Goal: Task Accomplishment & Management: Use online tool/utility

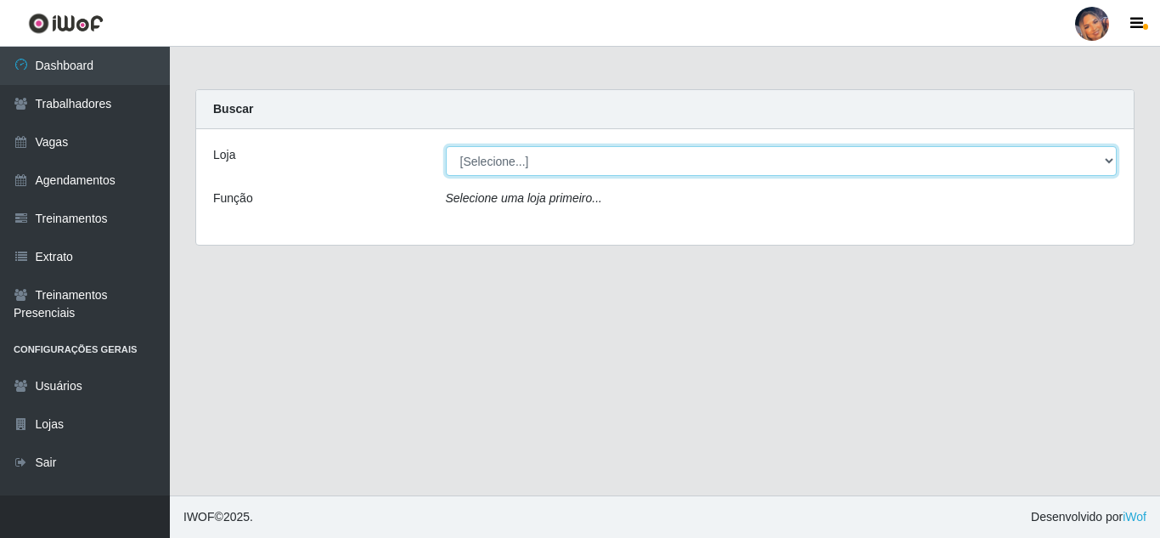
click at [553, 166] on select "[Selecione...] Supermercado Preço Bom" at bounding box center [782, 161] width 672 height 30
select select "169"
click at [446, 146] on select "[Selecione...] Supermercado Preço Bom" at bounding box center [782, 161] width 672 height 30
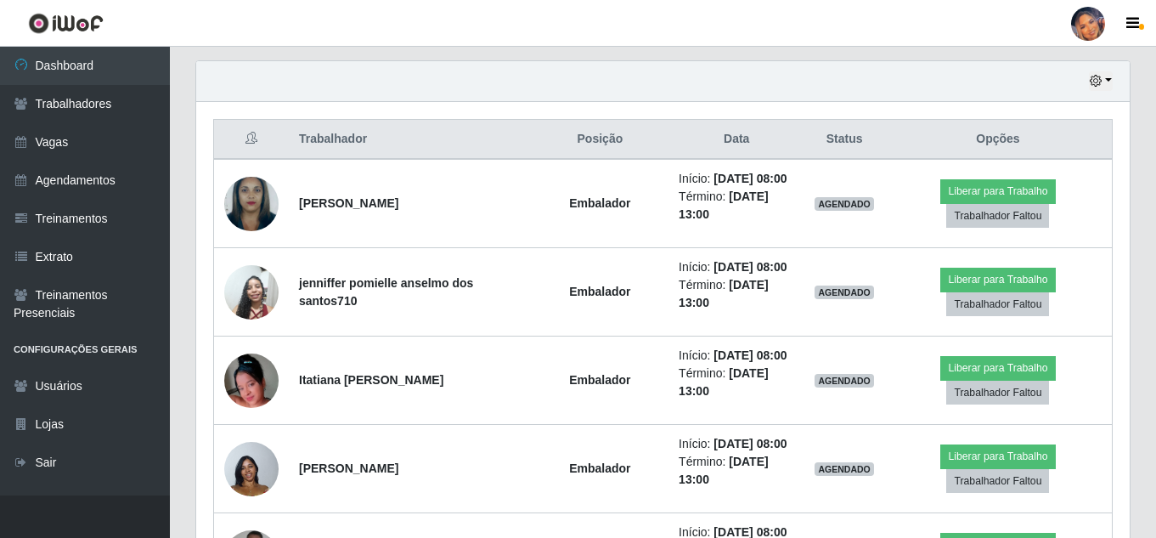
scroll to position [594, 0]
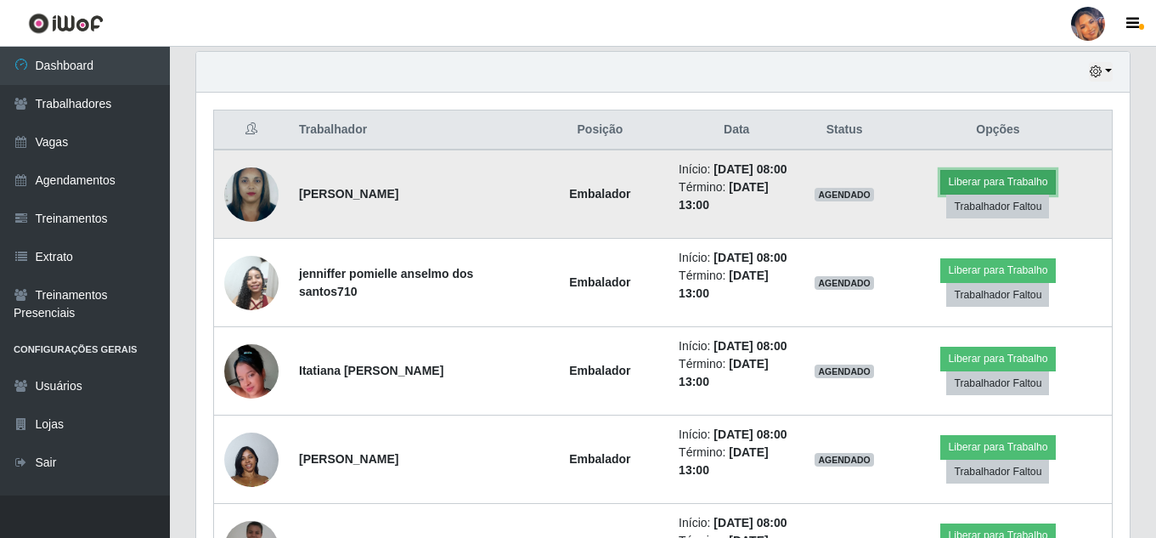
click at [1001, 176] on button "Liberar para Trabalho" at bounding box center [997, 182] width 115 height 24
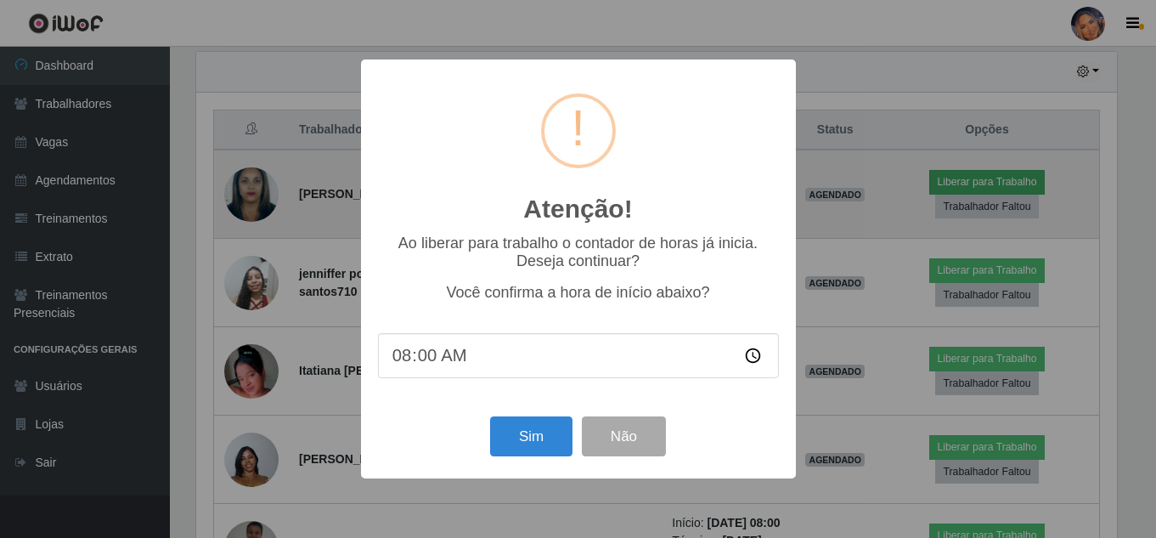
scroll to position [352, 925]
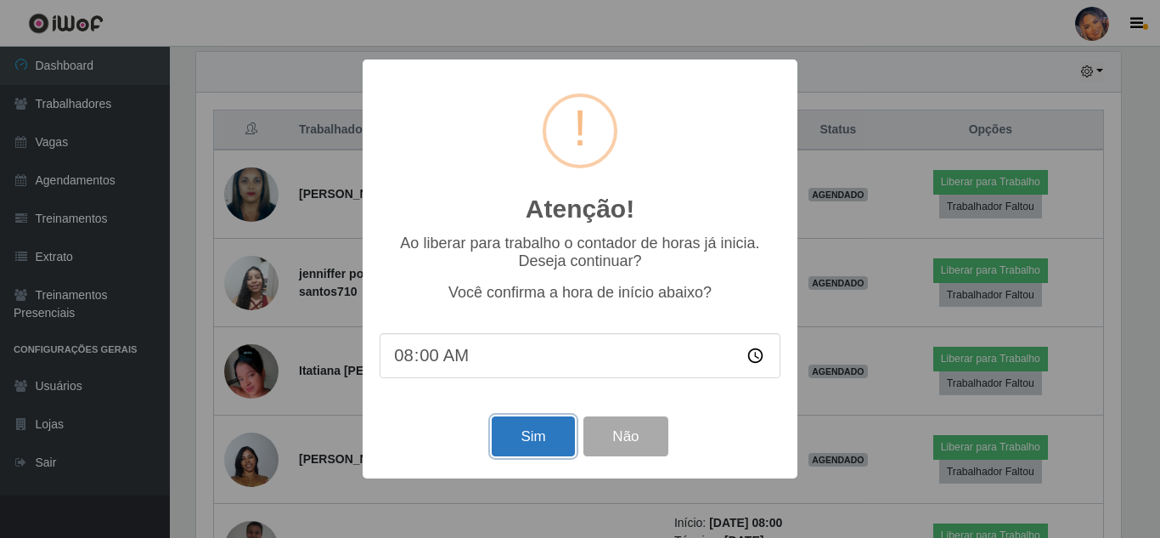
click at [527, 434] on button "Sim" at bounding box center [533, 436] width 82 height 40
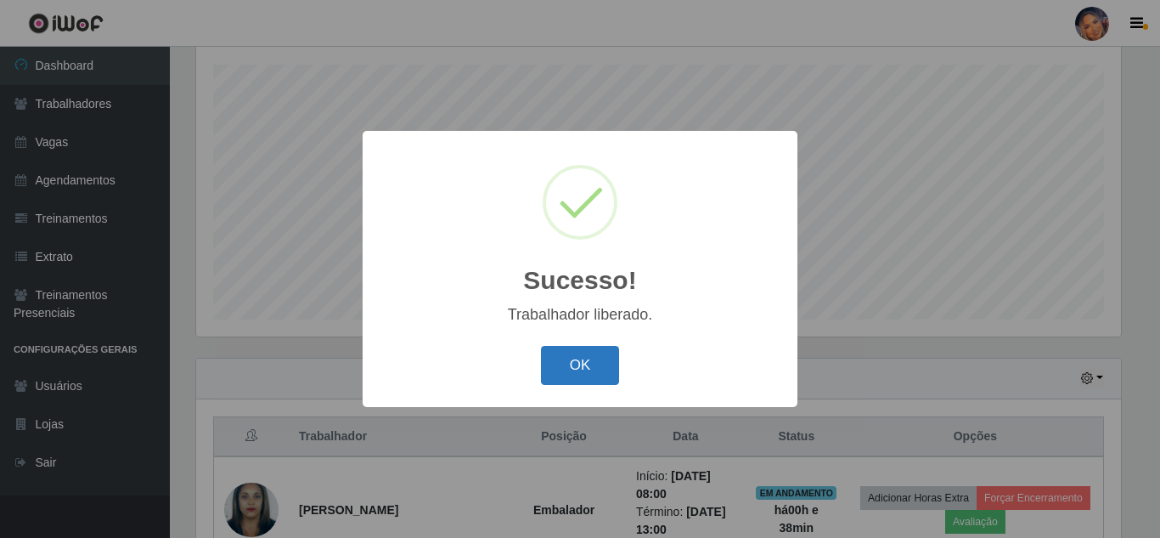
click at [605, 369] on button "OK" at bounding box center [580, 366] width 79 height 40
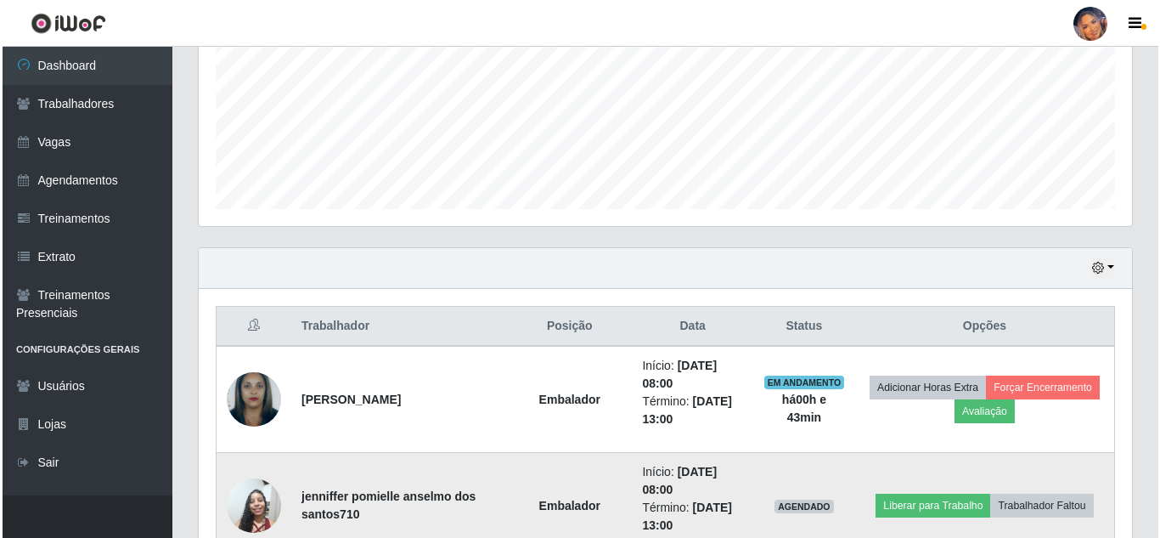
scroll to position [712, 0]
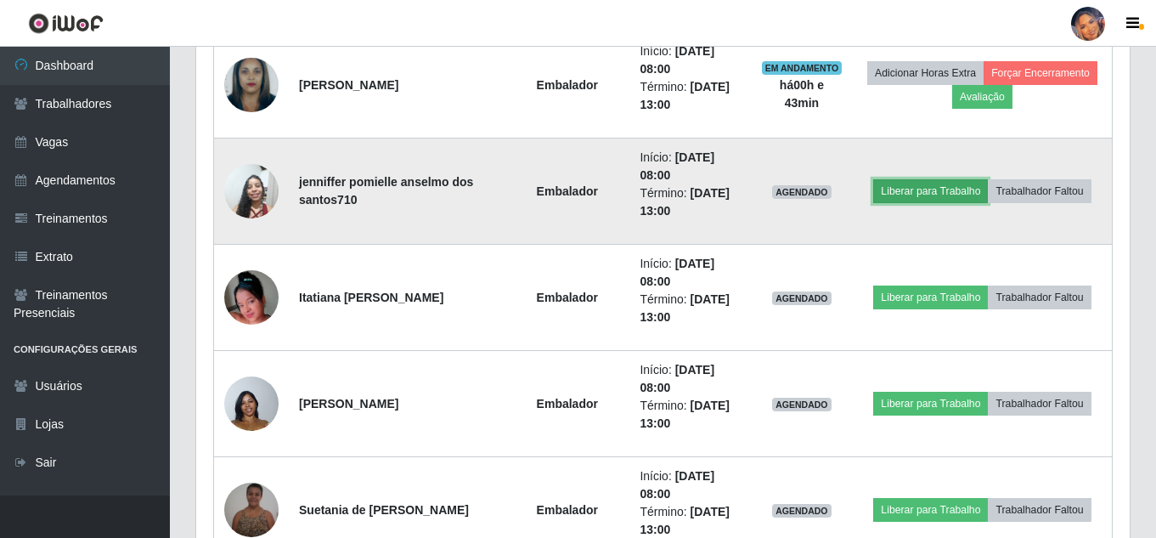
click at [908, 188] on button "Liberar para Trabalho" at bounding box center [930, 191] width 115 height 24
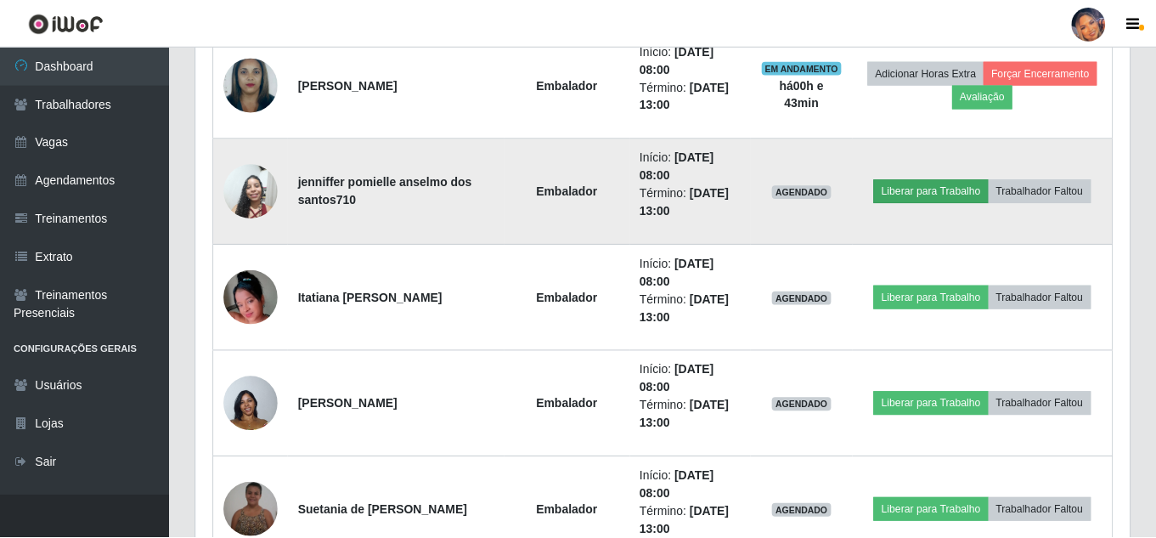
scroll to position [352, 925]
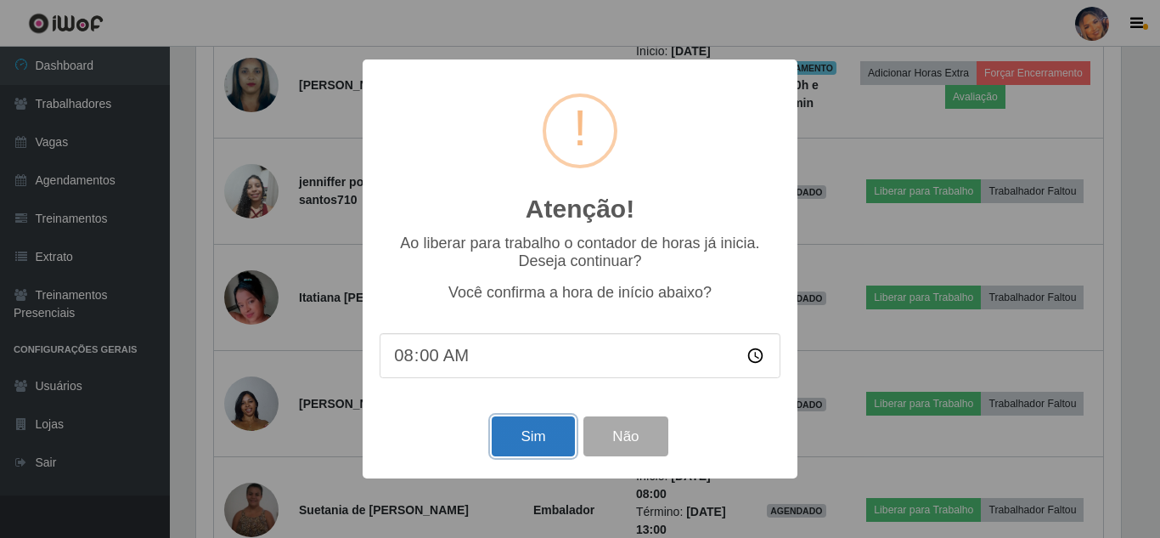
click at [542, 433] on button "Sim" at bounding box center [533, 436] width 82 height 40
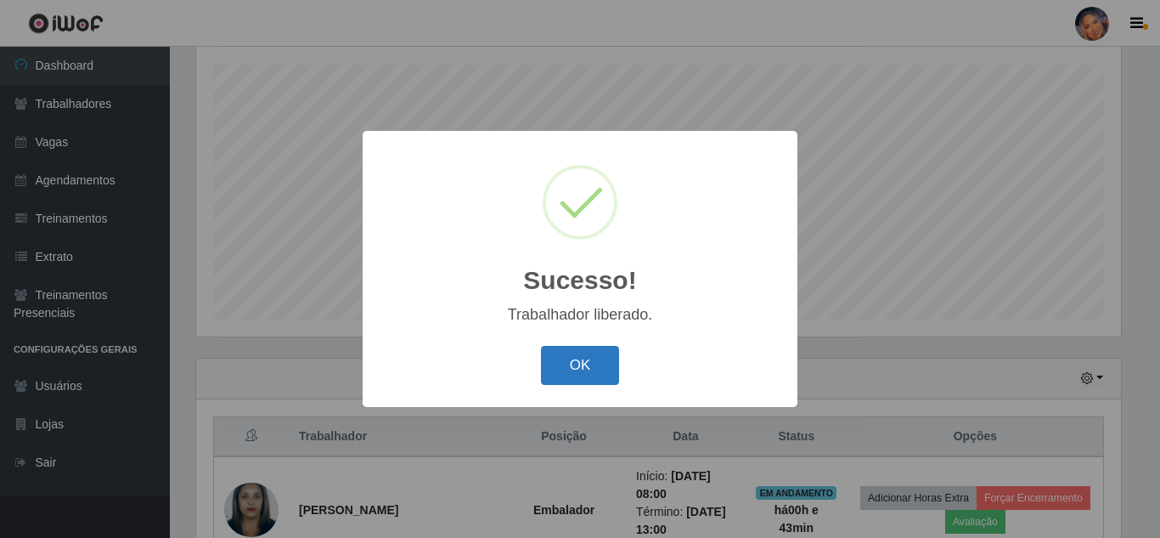
click at [583, 359] on button "OK" at bounding box center [580, 366] width 79 height 40
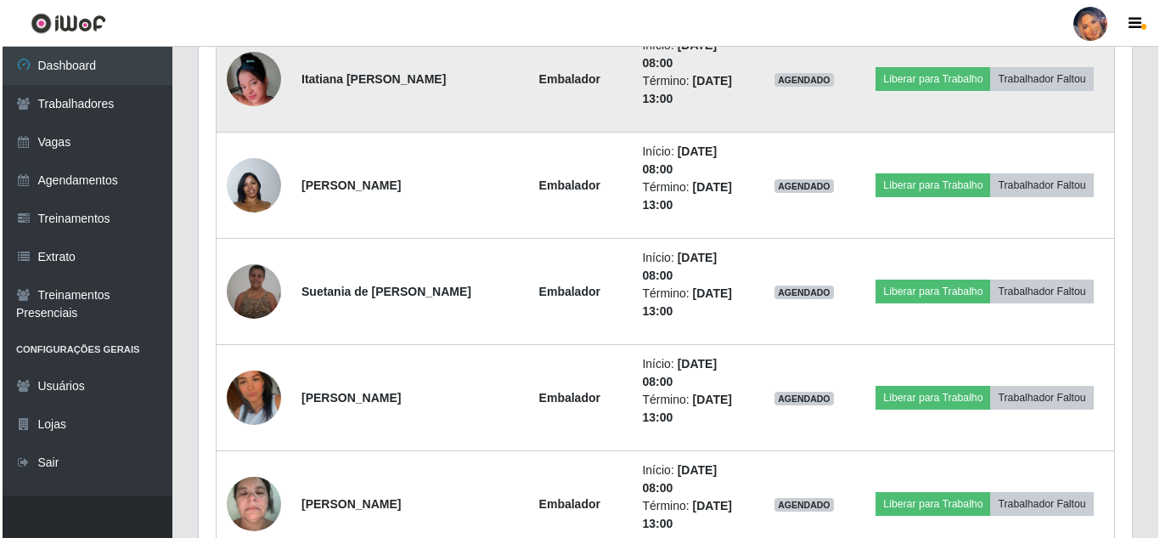
scroll to position [967, 0]
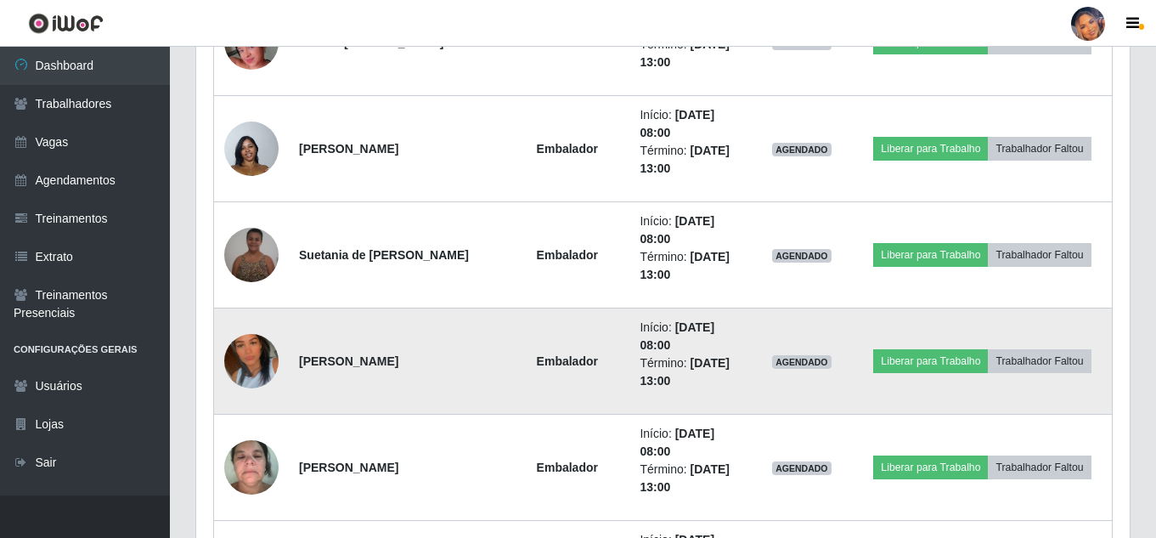
click at [245, 346] on img at bounding box center [251, 361] width 54 height 97
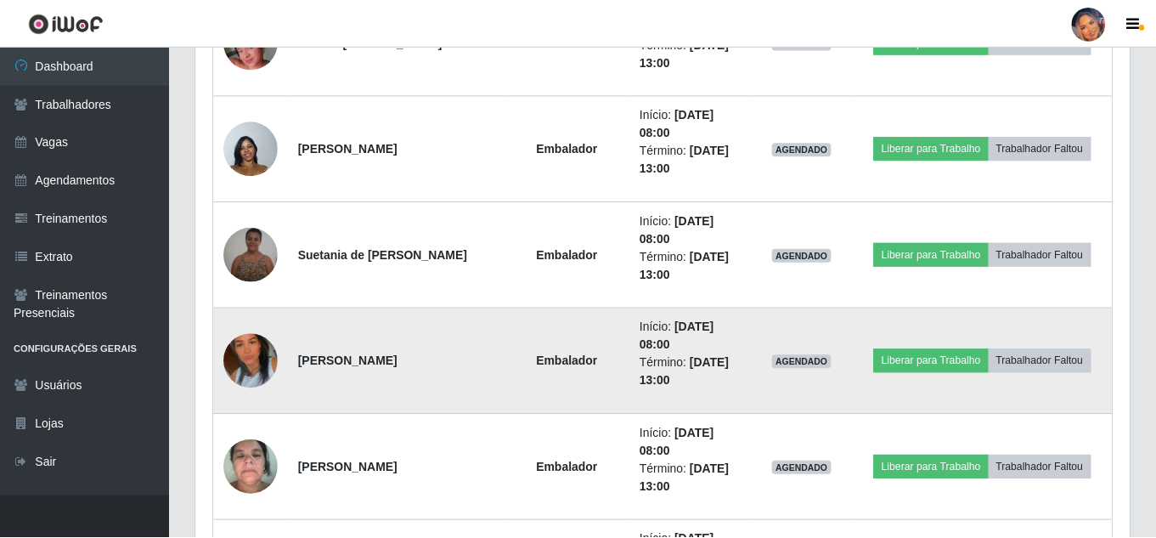
scroll to position [352, 925]
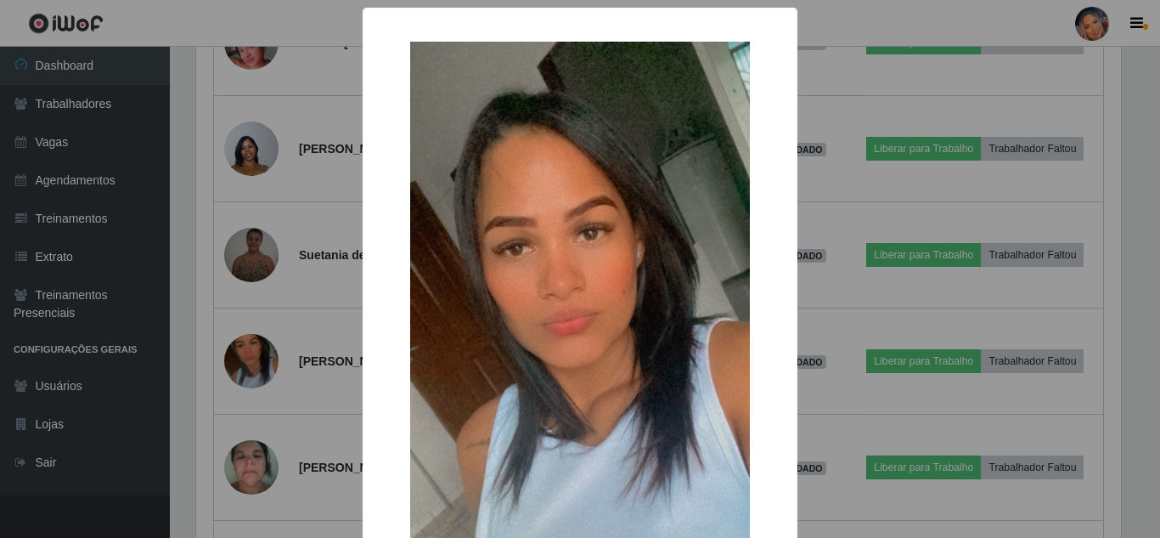
click at [249, 304] on div "× OK Cancel" at bounding box center [580, 269] width 1160 height 538
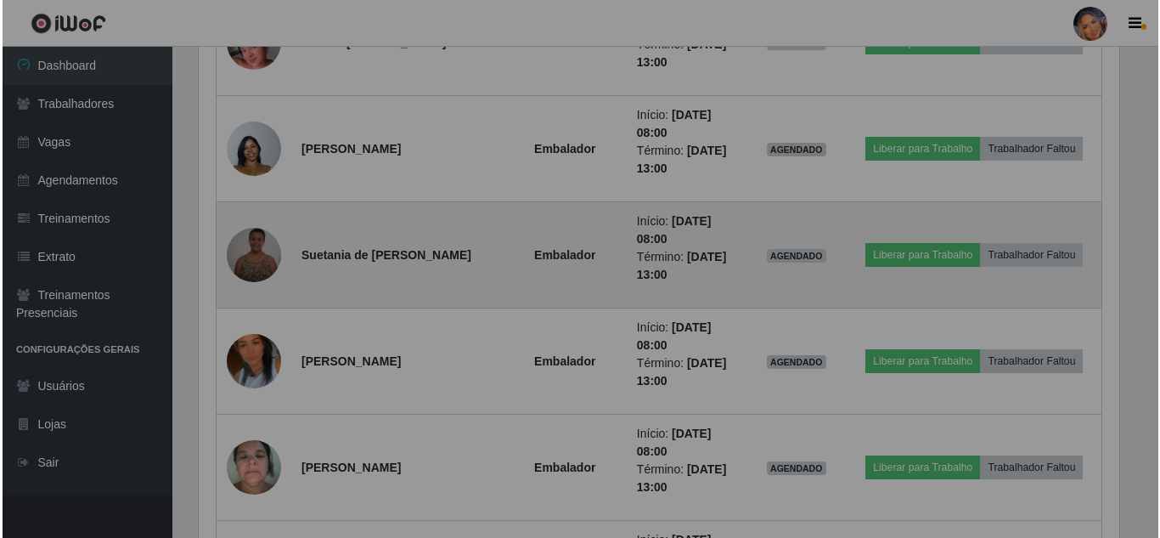
scroll to position [352, 933]
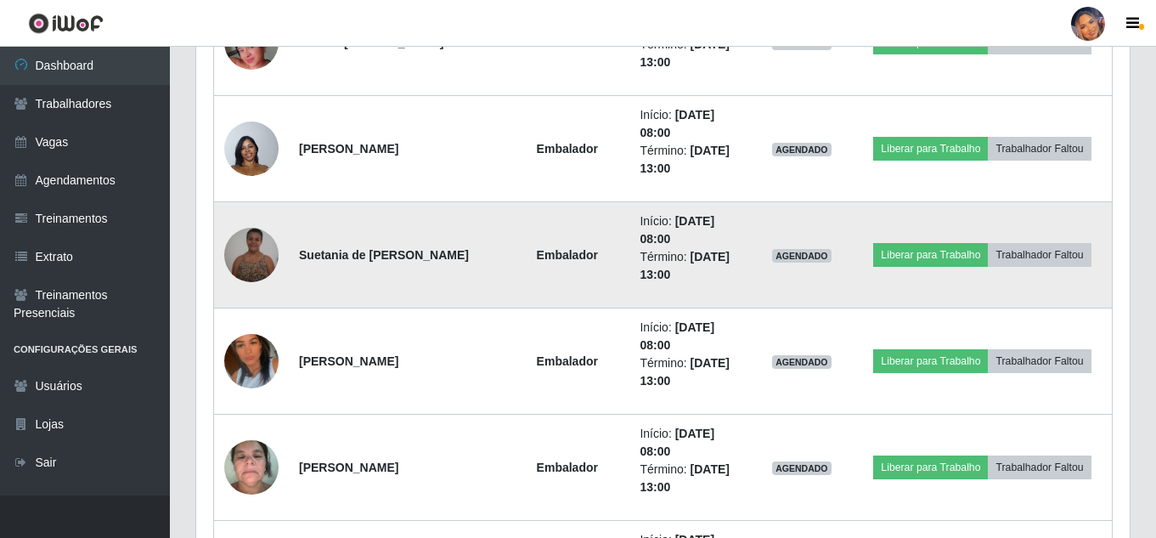
click at [918, 241] on td "Liberar para Trabalho Trabalhador Faltou" at bounding box center [983, 255] width 260 height 106
click at [913, 245] on button "Liberar para Trabalho" at bounding box center [930, 255] width 115 height 24
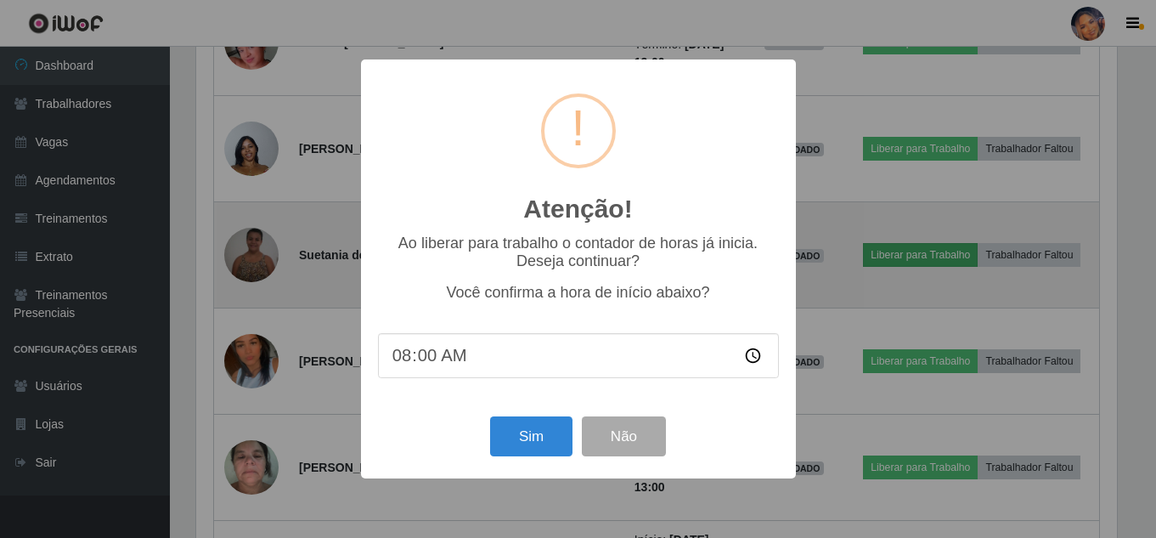
scroll to position [352, 925]
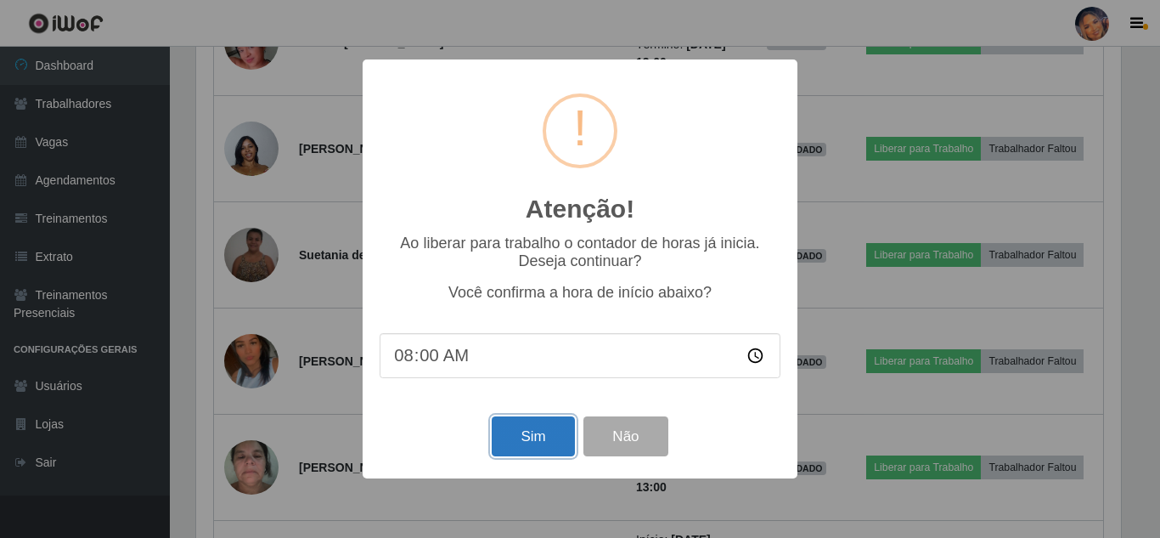
click at [512, 435] on button "Sim" at bounding box center [533, 436] width 82 height 40
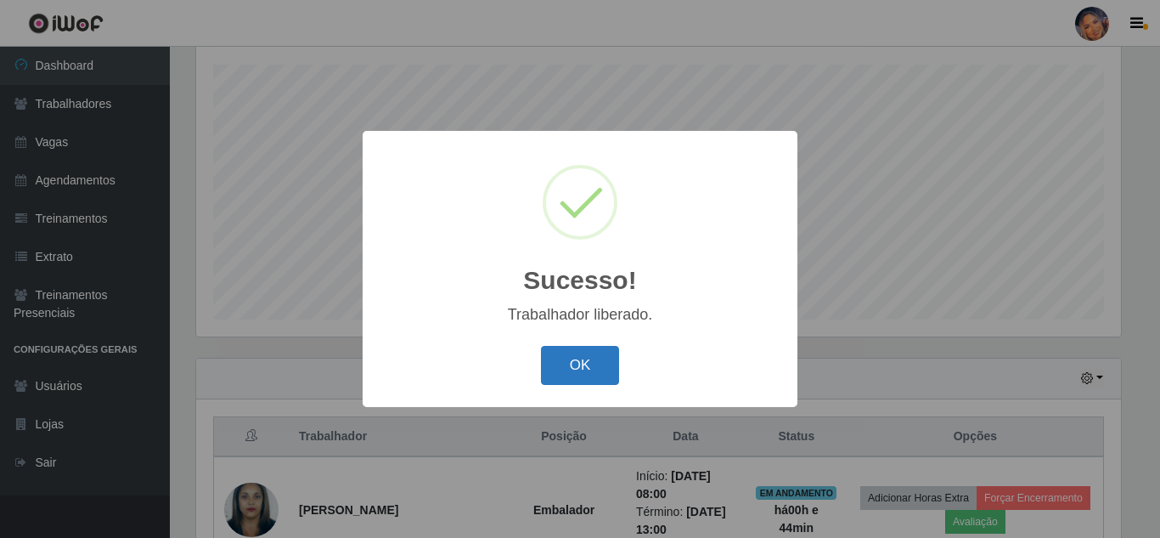
click at [550, 363] on button "OK" at bounding box center [580, 366] width 79 height 40
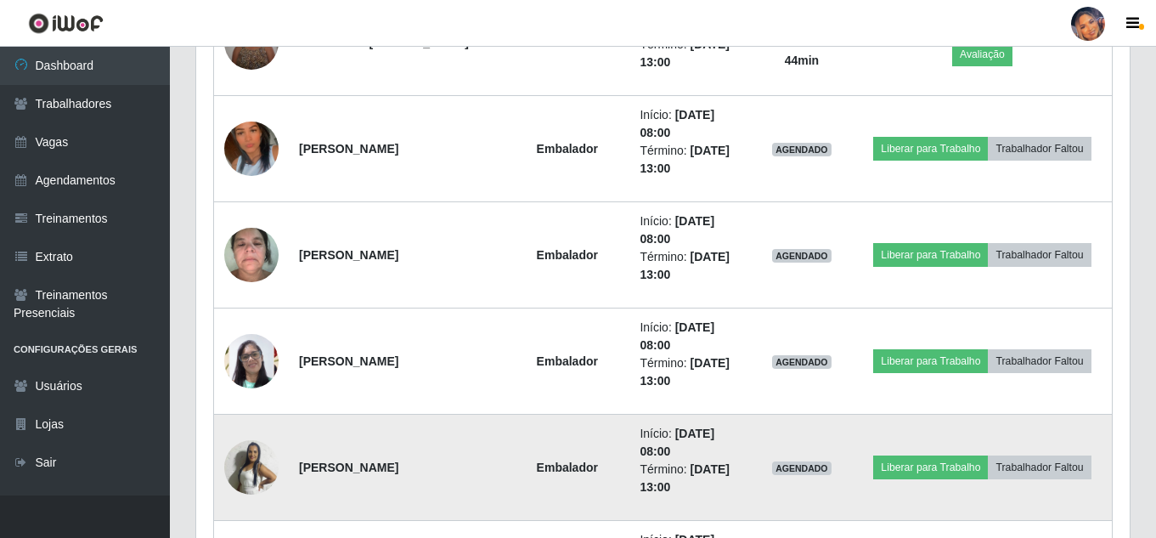
scroll to position [1095, 0]
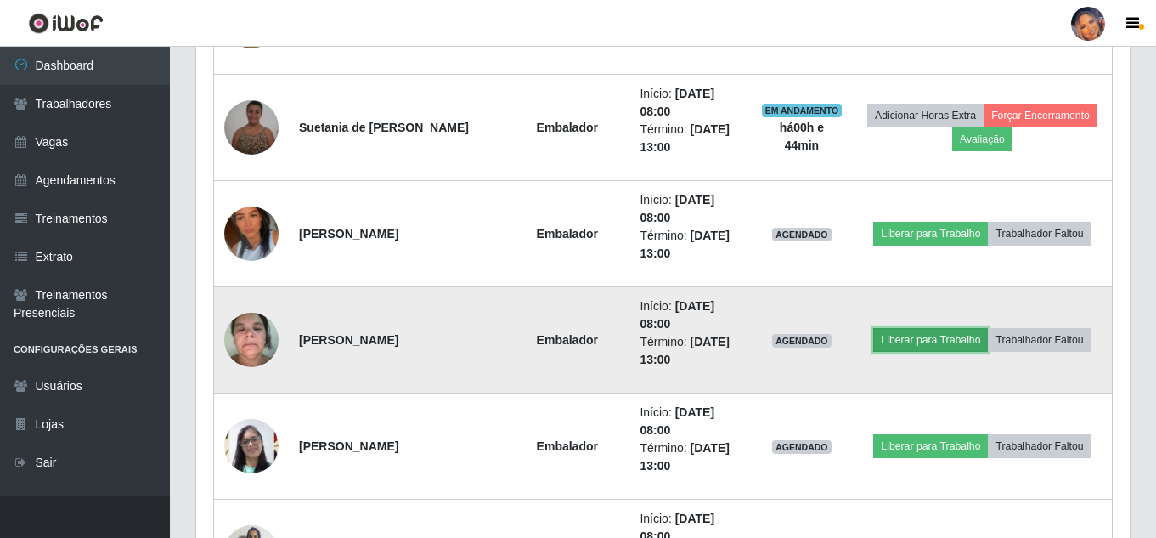
click at [916, 336] on button "Liberar para Trabalho" at bounding box center [930, 340] width 115 height 24
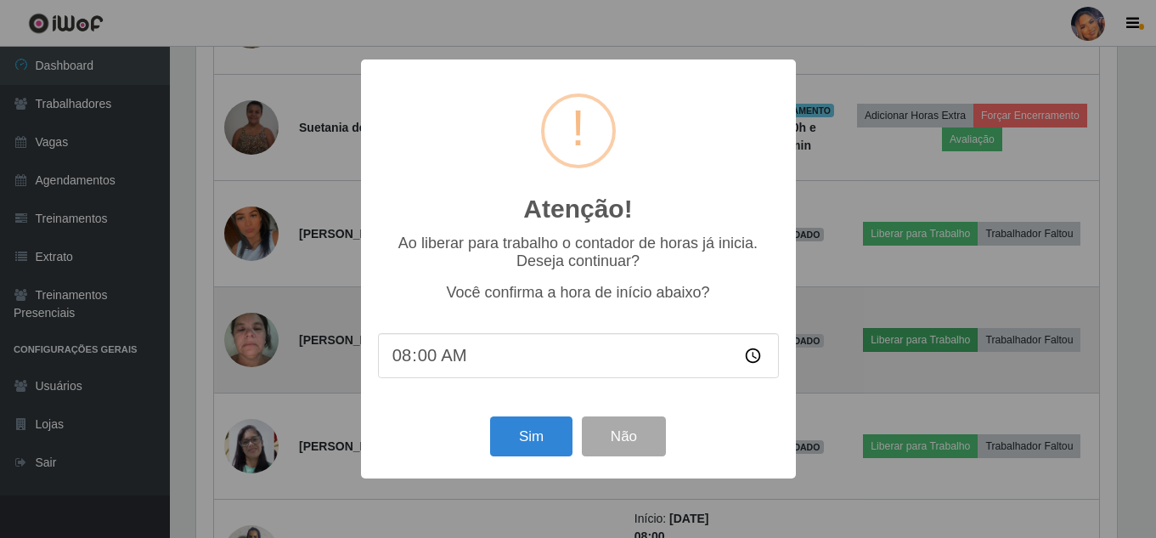
scroll to position [352, 925]
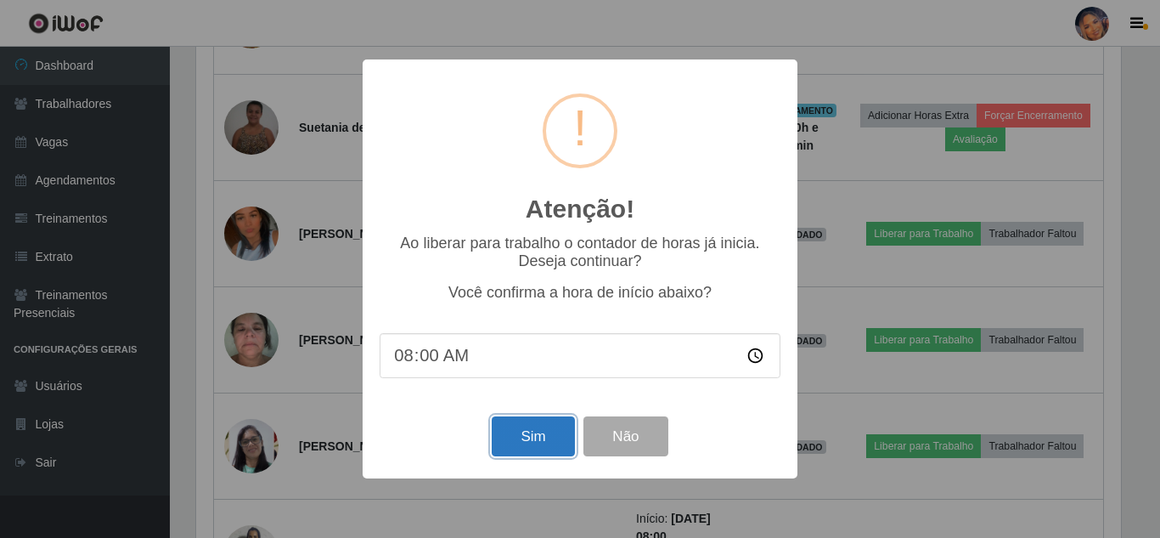
click at [549, 431] on button "Sim" at bounding box center [533, 436] width 82 height 40
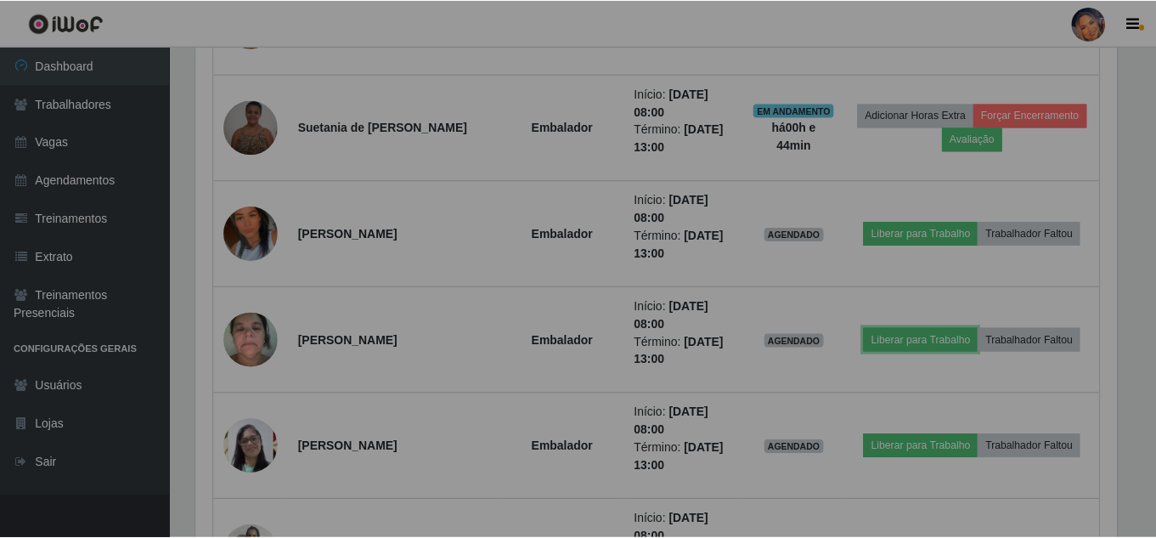
scroll to position [0, 0]
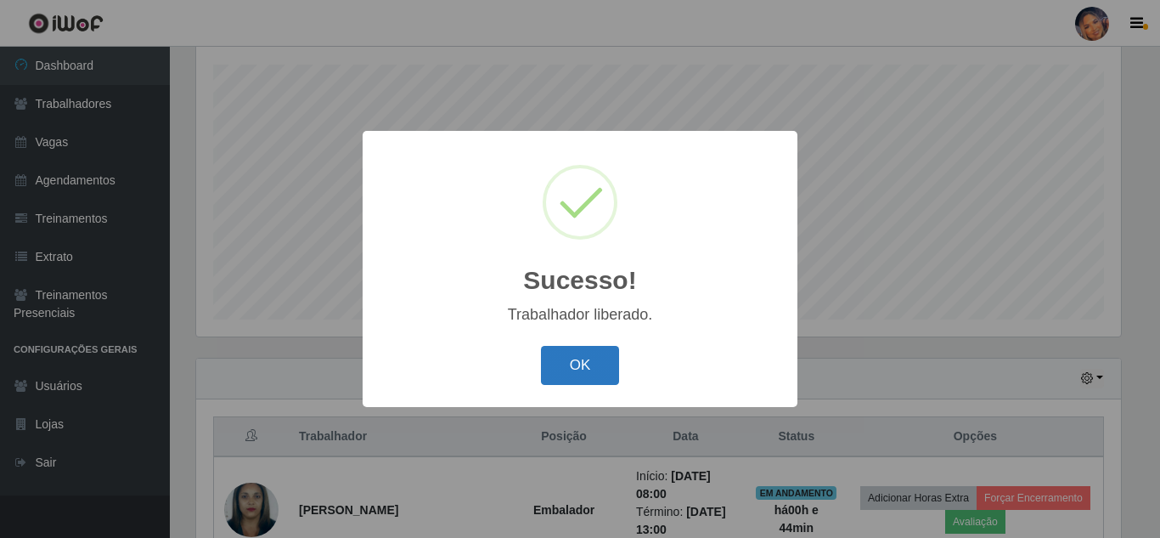
click at [568, 363] on button "OK" at bounding box center [580, 366] width 79 height 40
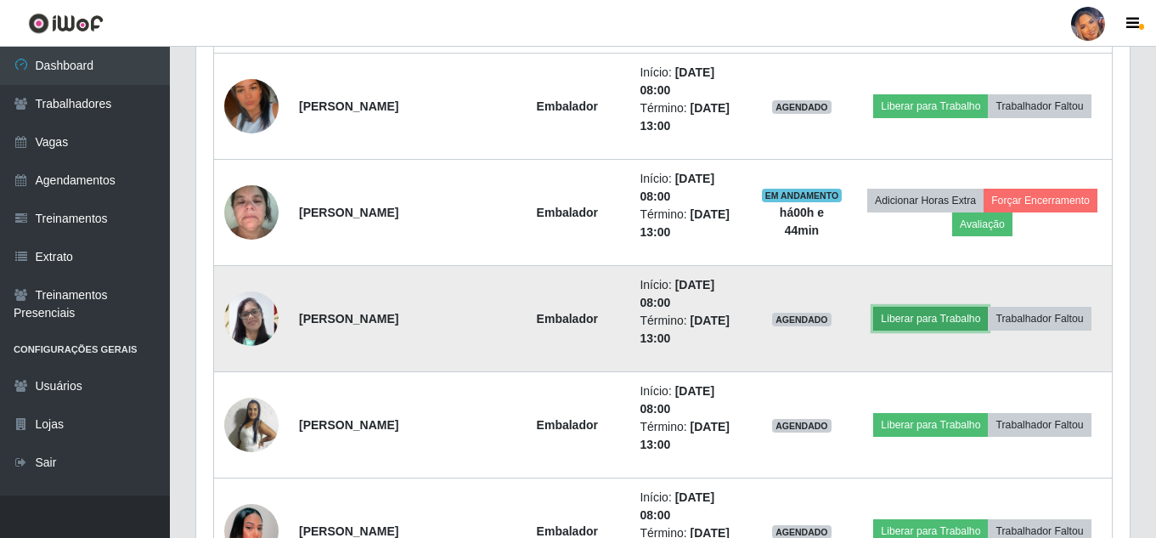
click at [920, 315] on button "Liberar para Trabalho" at bounding box center [930, 319] width 115 height 24
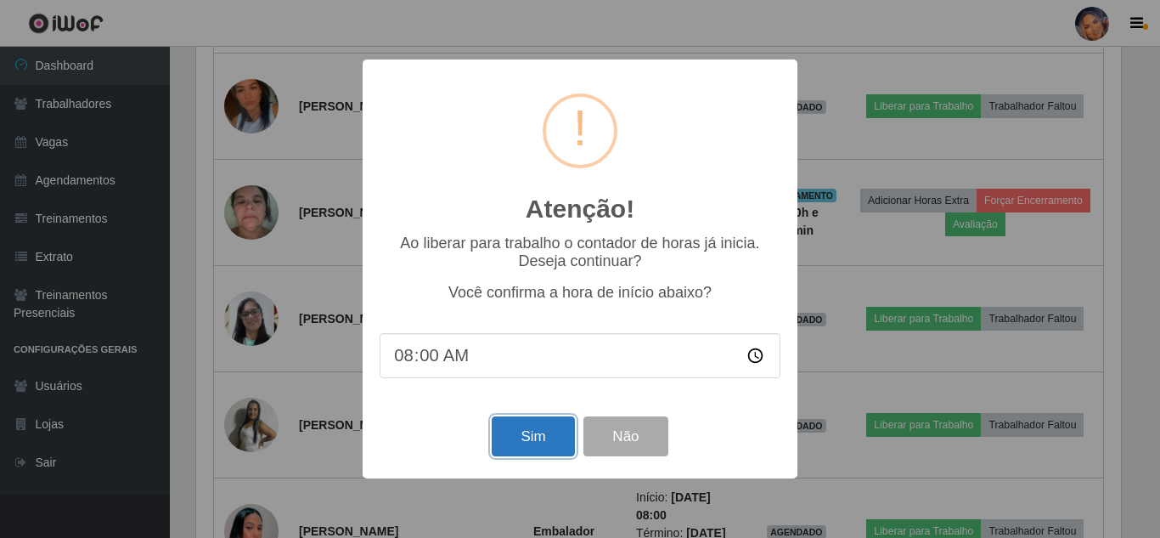
click at [533, 428] on button "Sim" at bounding box center [533, 436] width 82 height 40
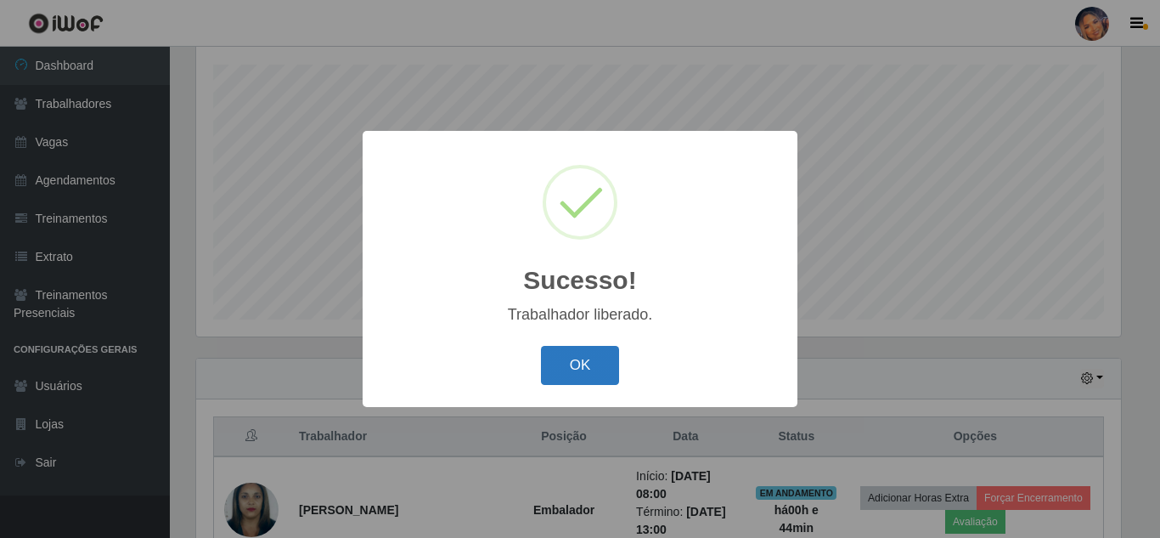
click at [558, 366] on button "OK" at bounding box center [580, 366] width 79 height 40
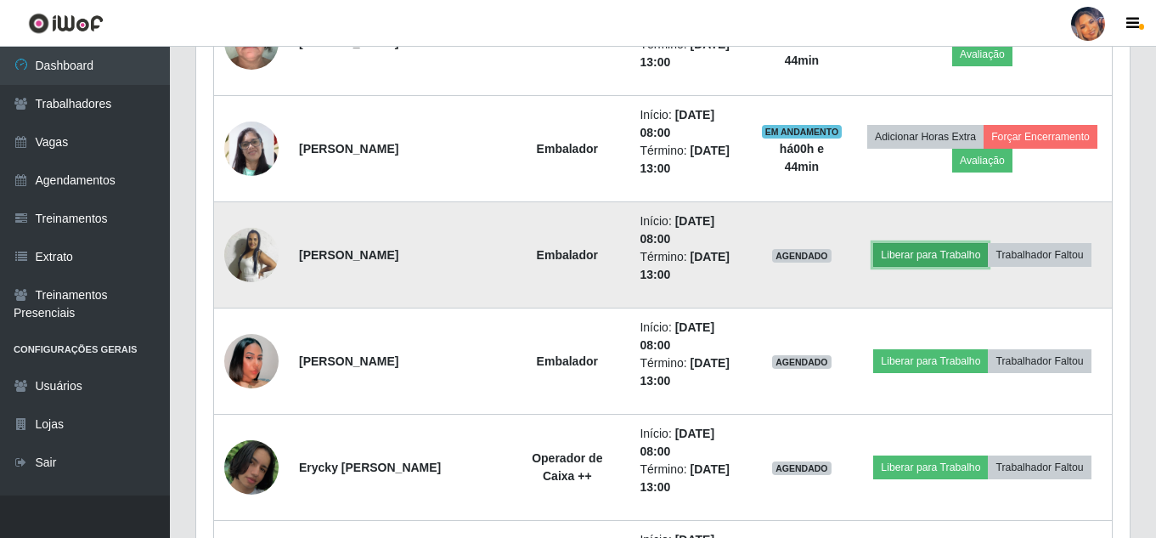
click at [904, 249] on button "Liberar para Trabalho" at bounding box center [930, 255] width 115 height 24
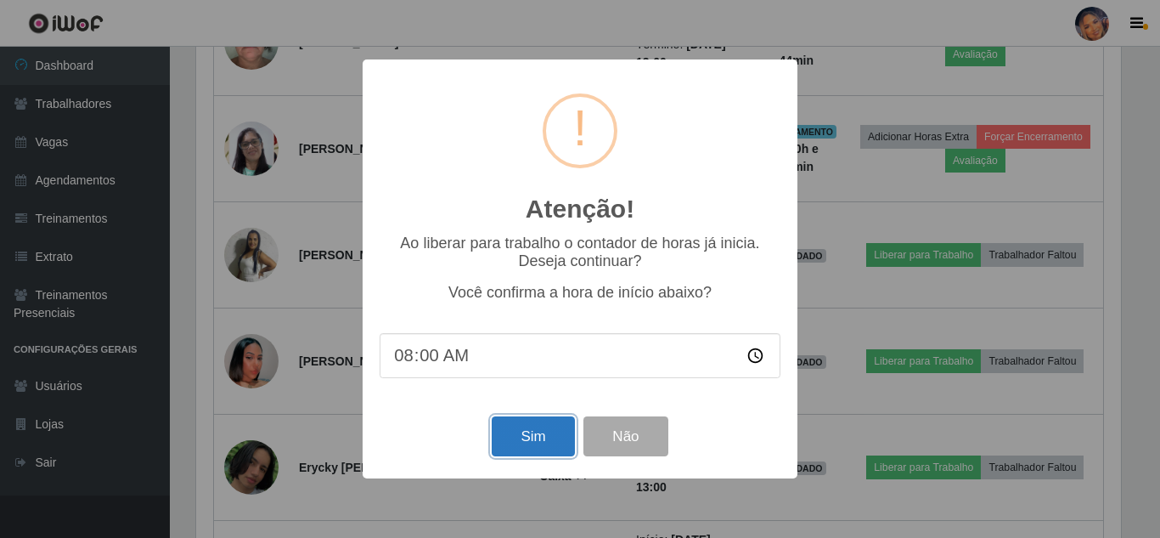
click at [525, 431] on button "Sim" at bounding box center [533, 436] width 82 height 40
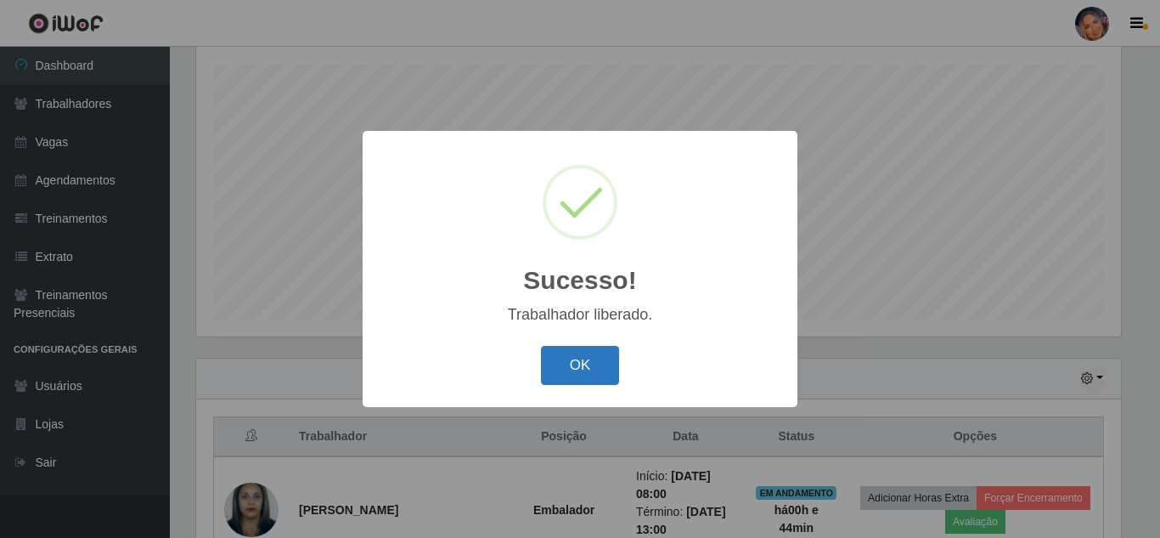
click at [558, 358] on button "OK" at bounding box center [580, 366] width 79 height 40
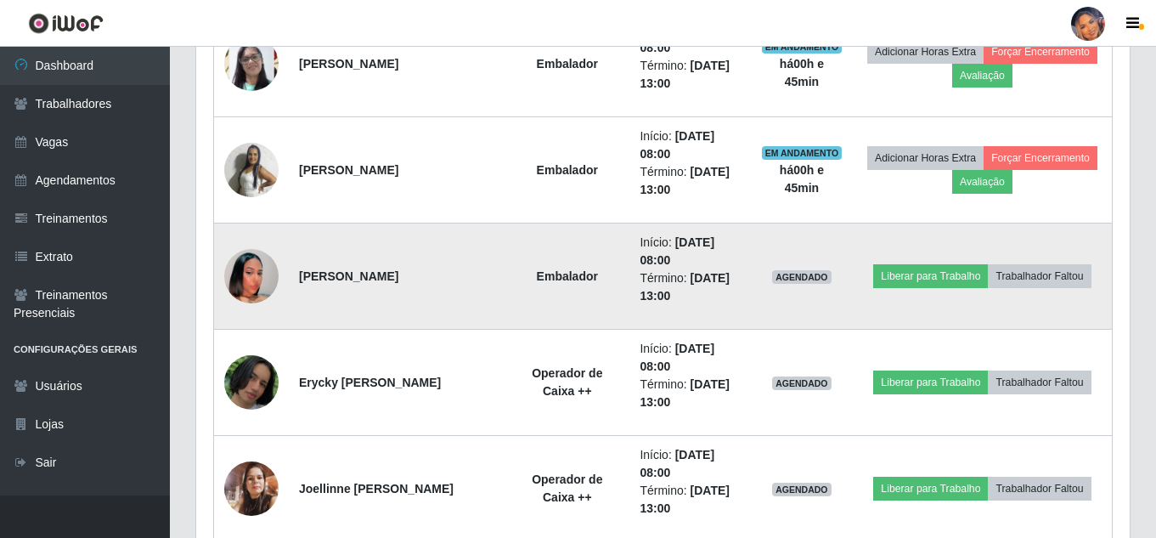
click at [251, 273] on img at bounding box center [251, 276] width 54 height 97
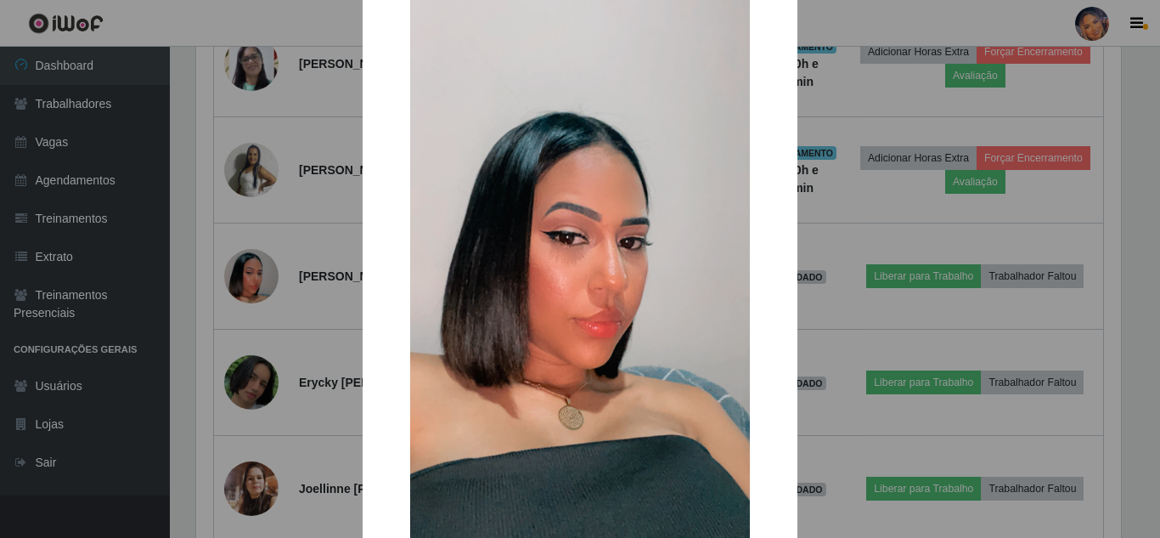
click at [218, 221] on div "× OK Cancel" at bounding box center [580, 269] width 1160 height 538
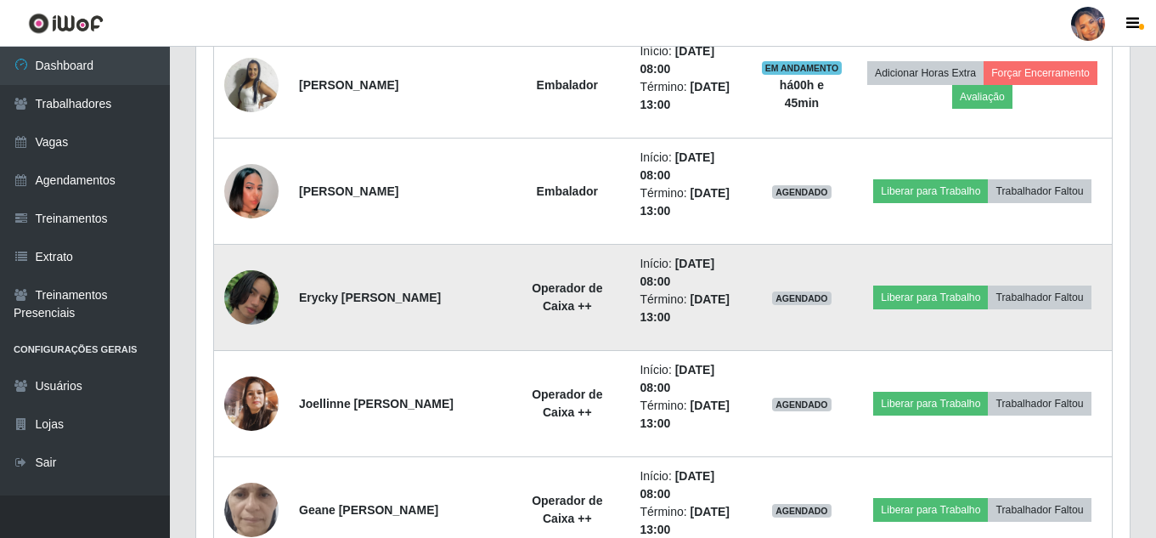
click at [249, 297] on img at bounding box center [251, 297] width 54 height 55
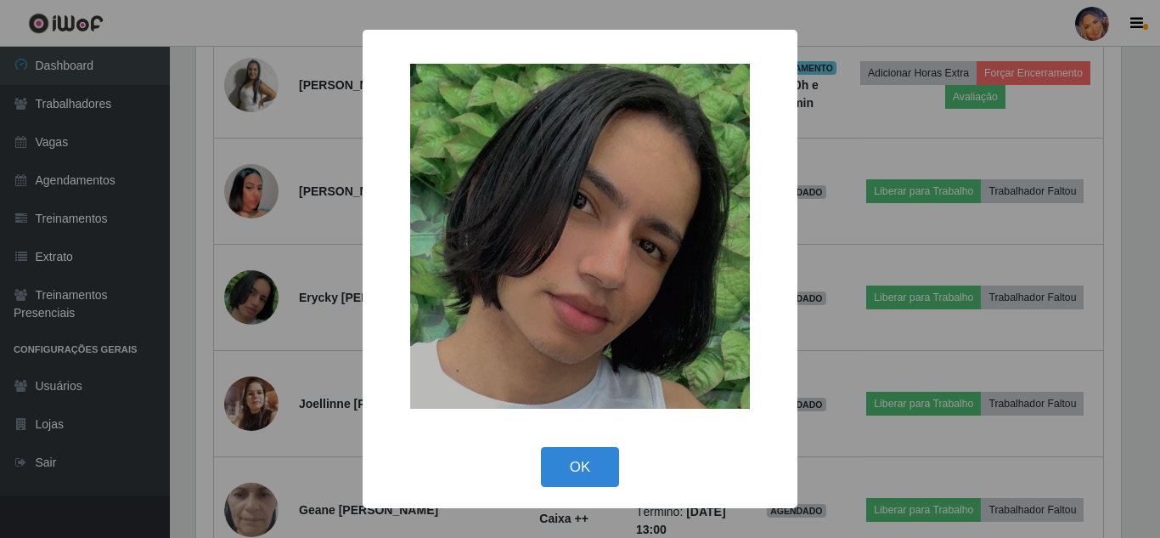
drag, startPoint x: 300, startPoint y: 180, endPoint x: 294, endPoint y: 151, distance: 29.5
click at [300, 170] on div "× OK Cancel" at bounding box center [580, 269] width 1160 height 538
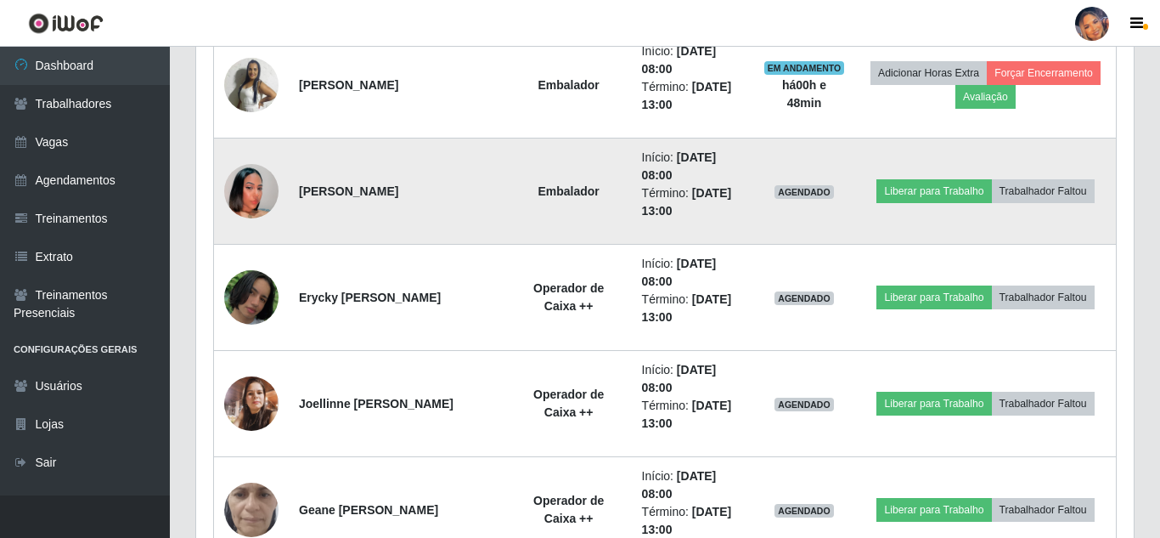
scroll to position [352, 933]
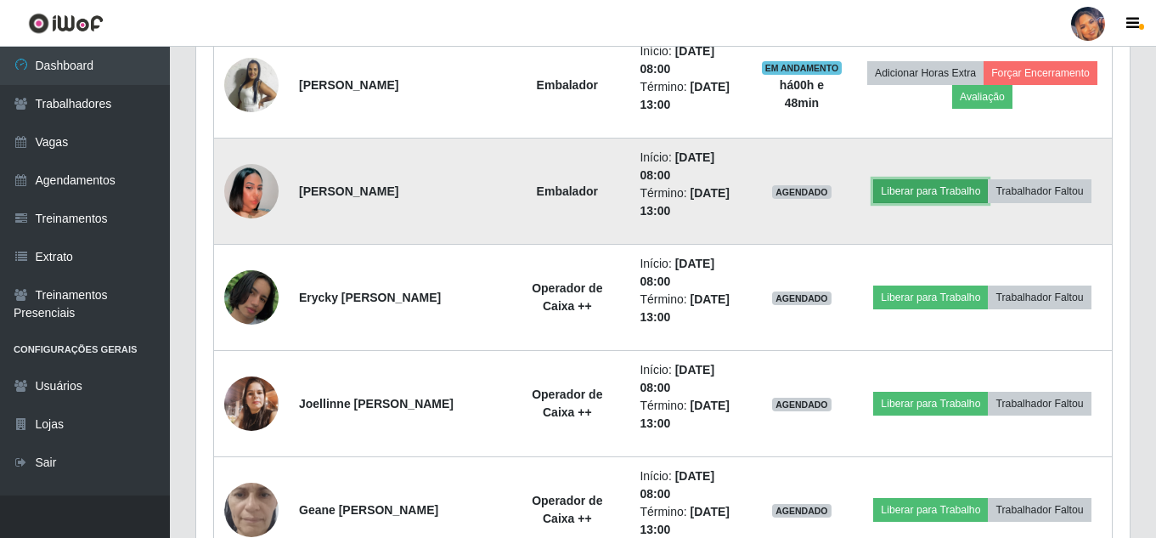
click at [926, 183] on button "Liberar para Trabalho" at bounding box center [930, 191] width 115 height 24
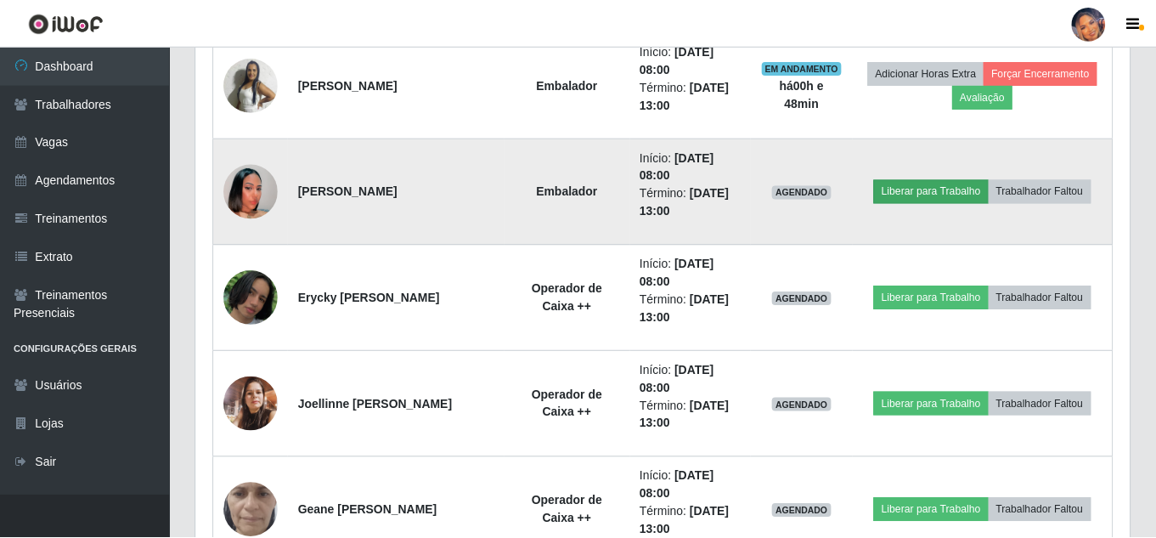
scroll to position [352, 925]
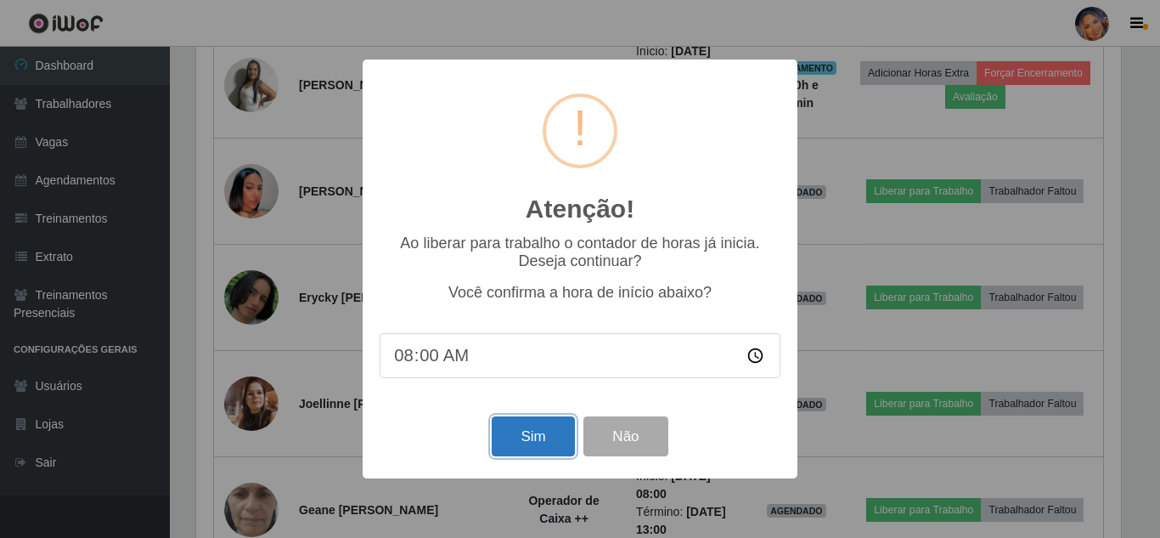
click at [541, 431] on button "Sim" at bounding box center [533, 436] width 82 height 40
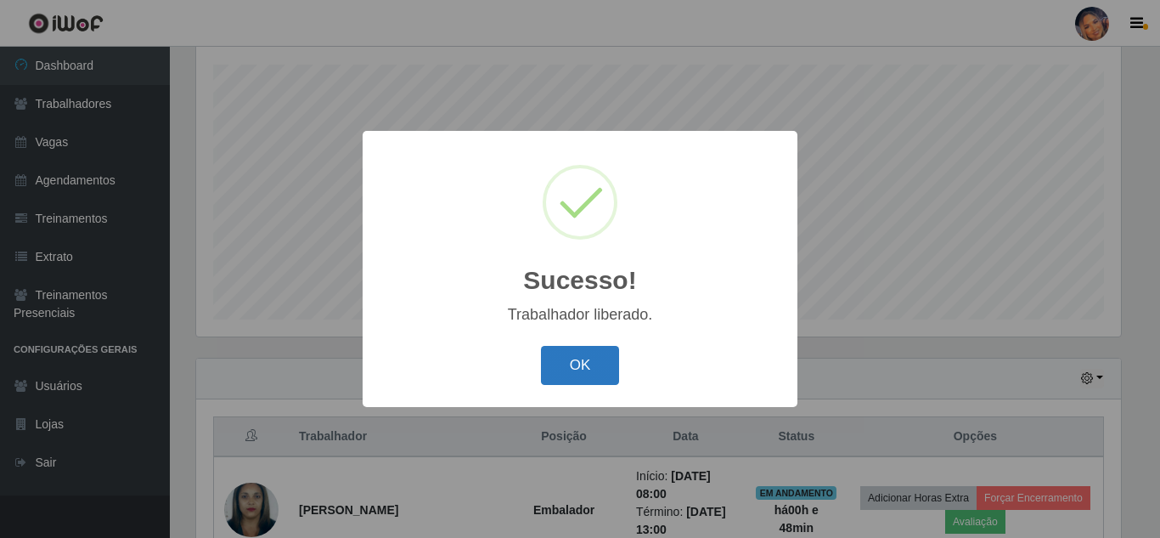
click at [577, 363] on button "OK" at bounding box center [580, 366] width 79 height 40
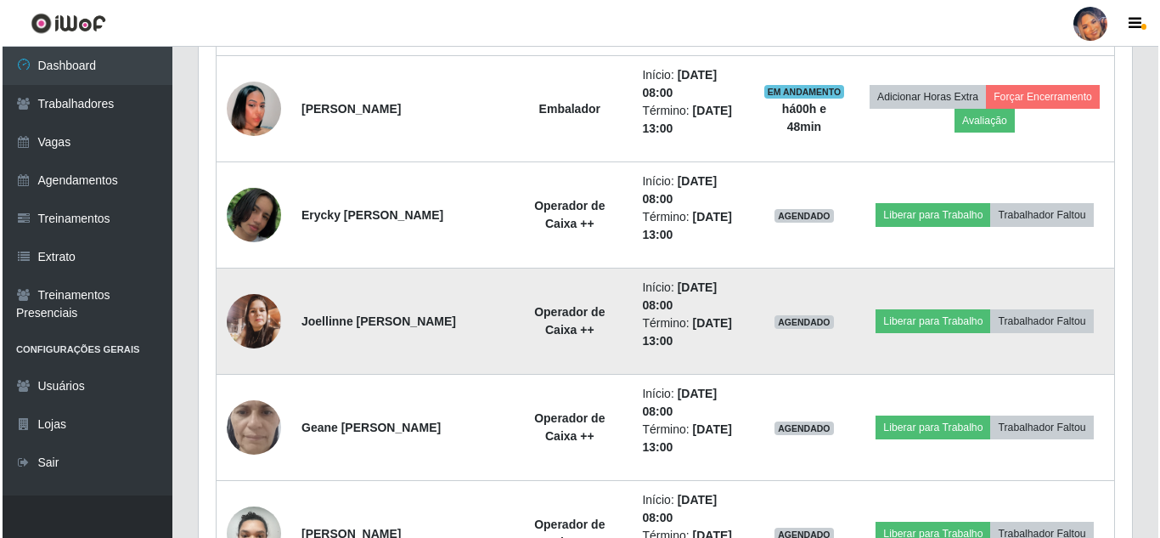
scroll to position [1647, 0]
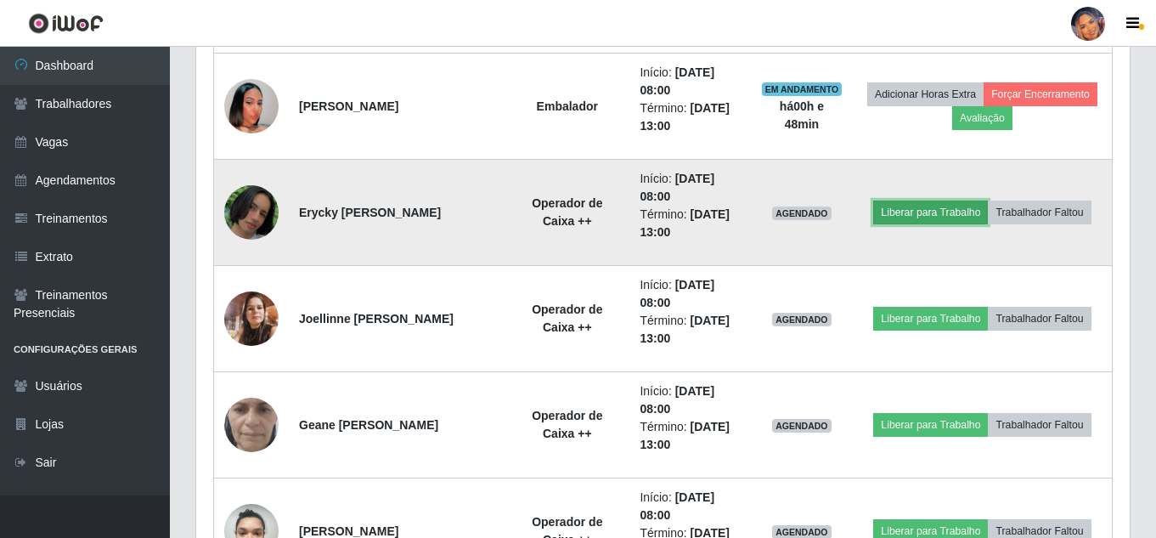
click at [932, 206] on button "Liberar para Trabalho" at bounding box center [930, 212] width 115 height 24
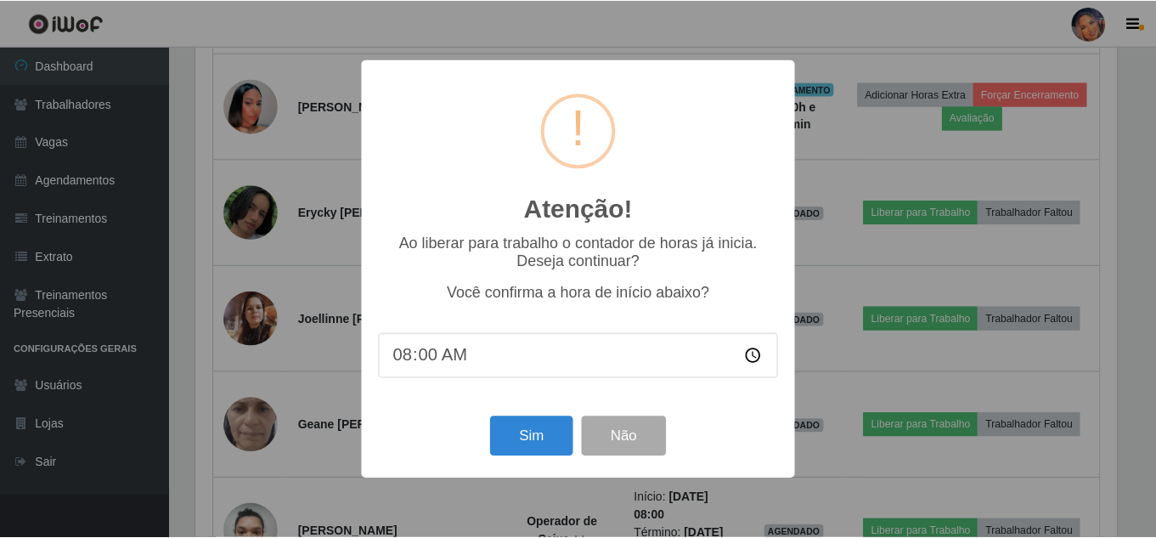
scroll to position [352, 925]
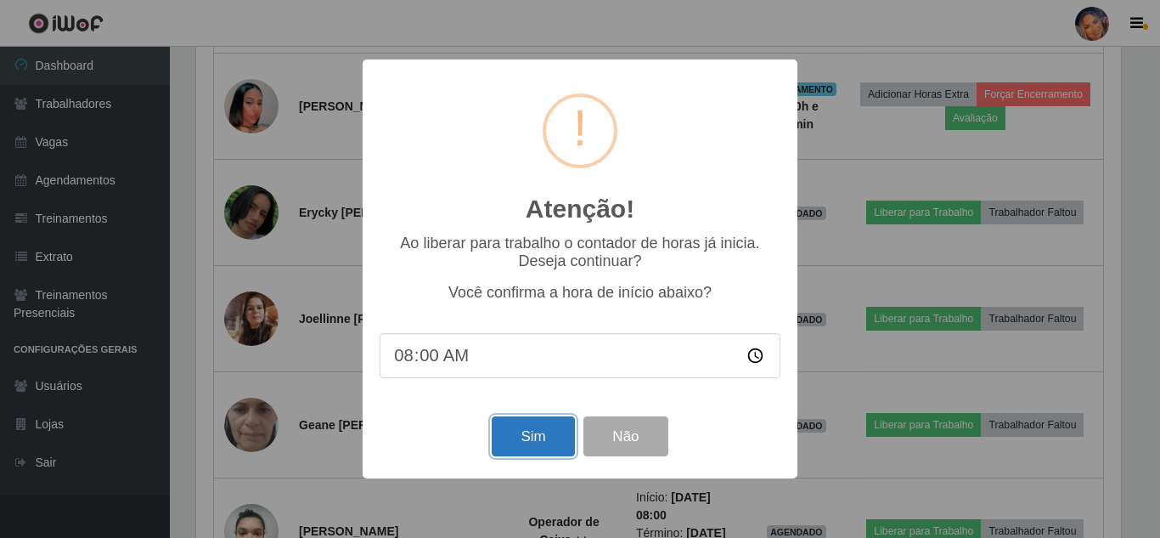
click at [544, 436] on button "Sim" at bounding box center [533, 436] width 82 height 40
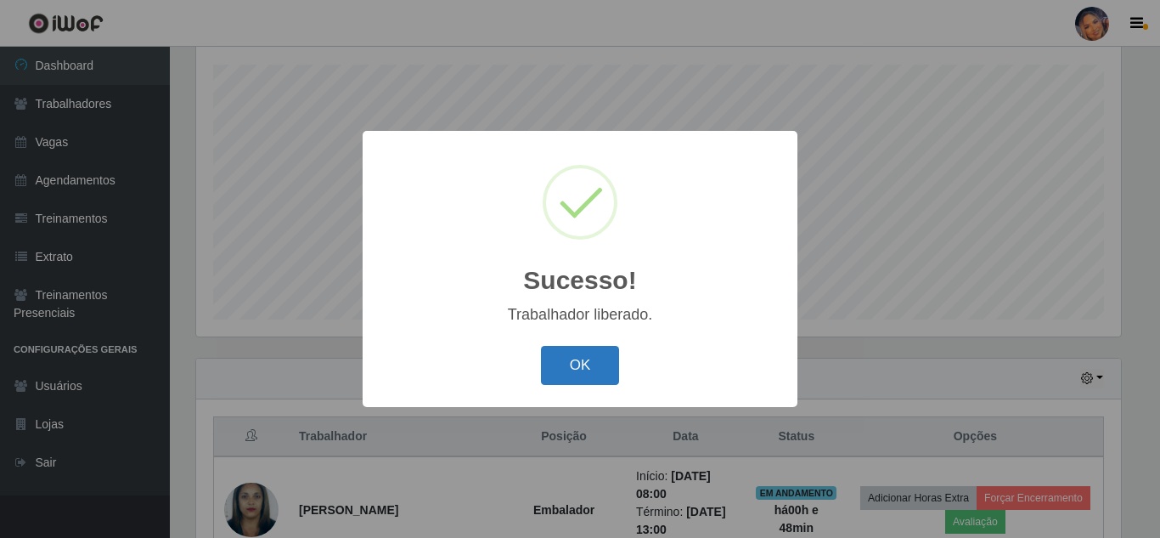
click at [581, 357] on button "OK" at bounding box center [580, 366] width 79 height 40
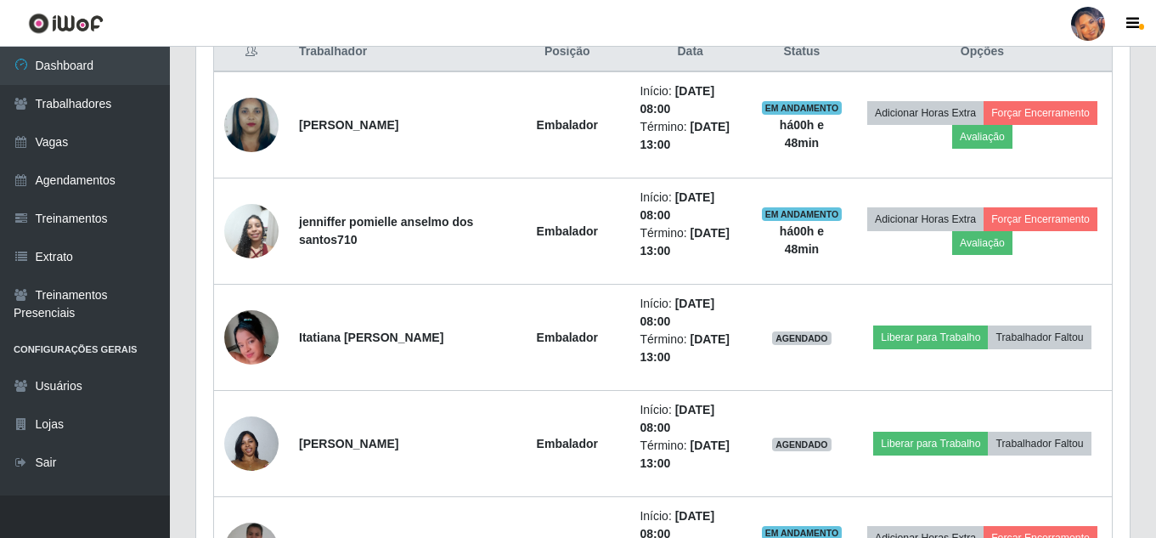
scroll to position [712, 0]
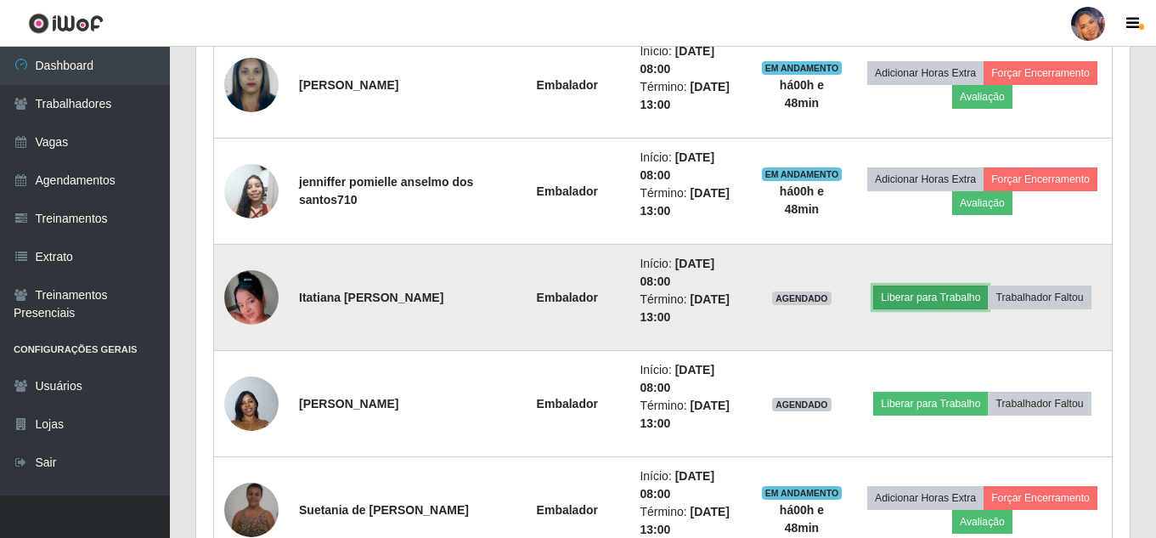
click at [912, 286] on button "Liberar para Trabalho" at bounding box center [930, 297] width 115 height 24
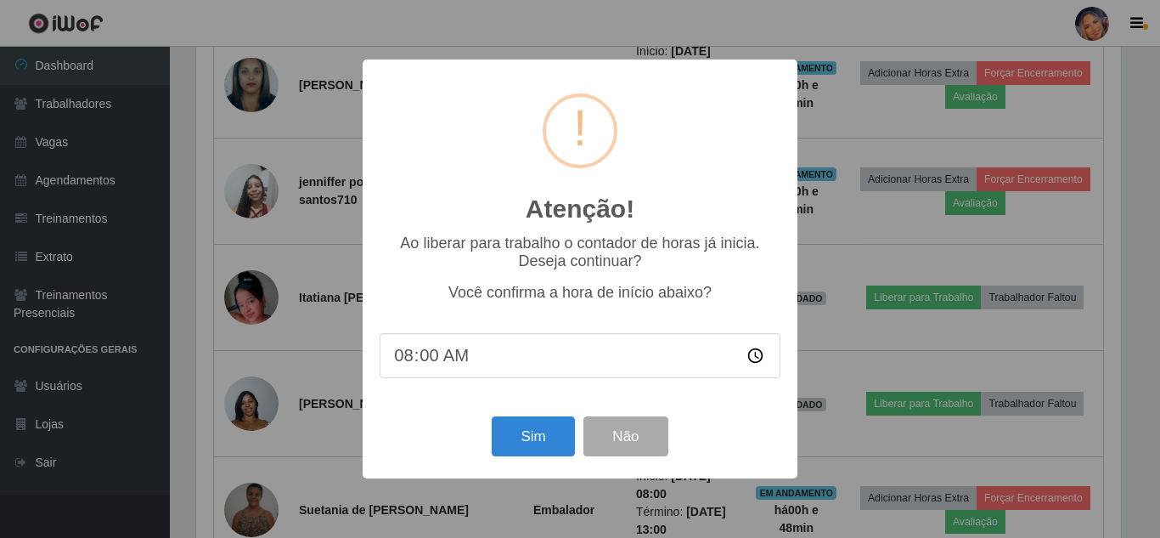
click at [199, 329] on div "Atenção! × Ao liberar para trabalho o contador de horas já inicia. Deseja conti…" at bounding box center [580, 269] width 1160 height 538
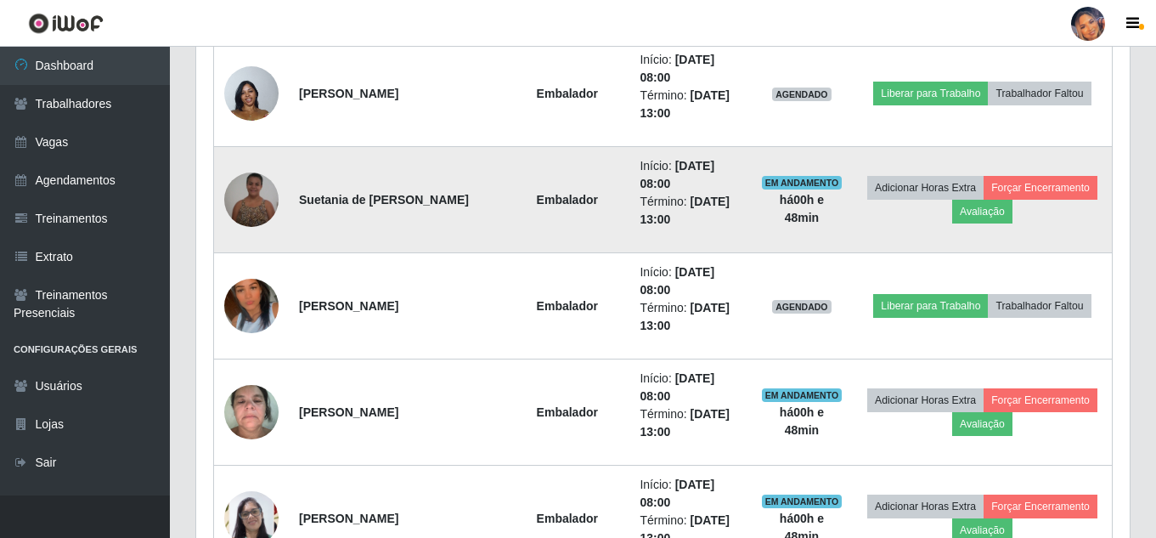
scroll to position [1052, 0]
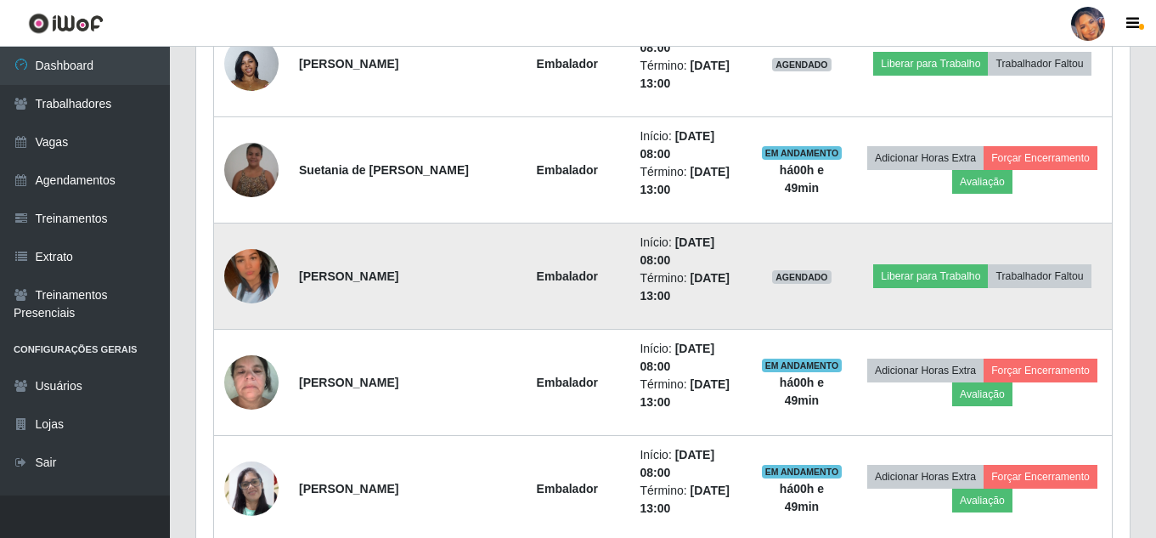
click at [245, 263] on img at bounding box center [251, 276] width 54 height 97
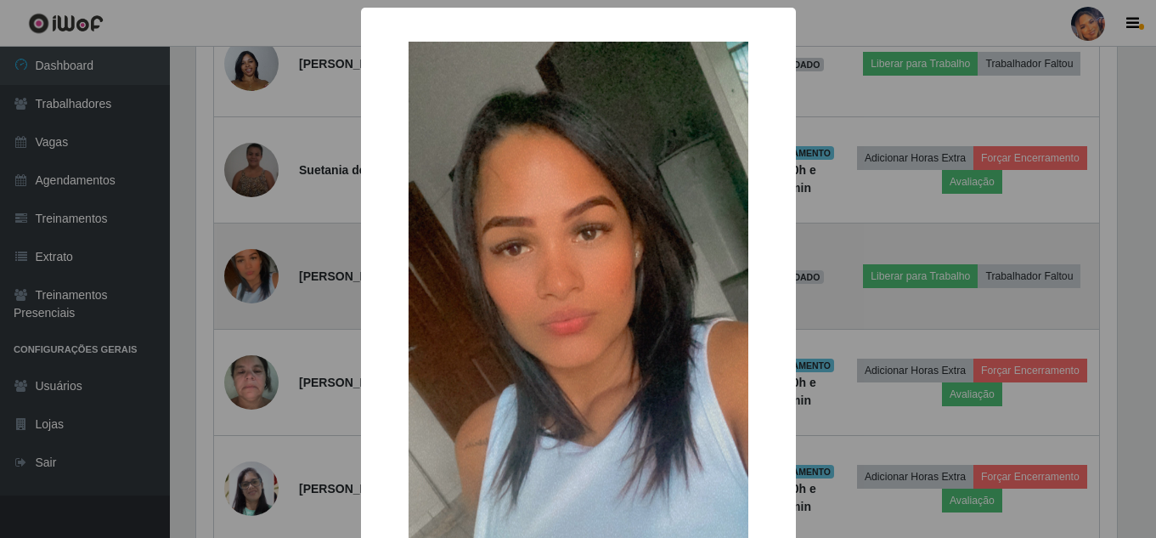
scroll to position [352, 925]
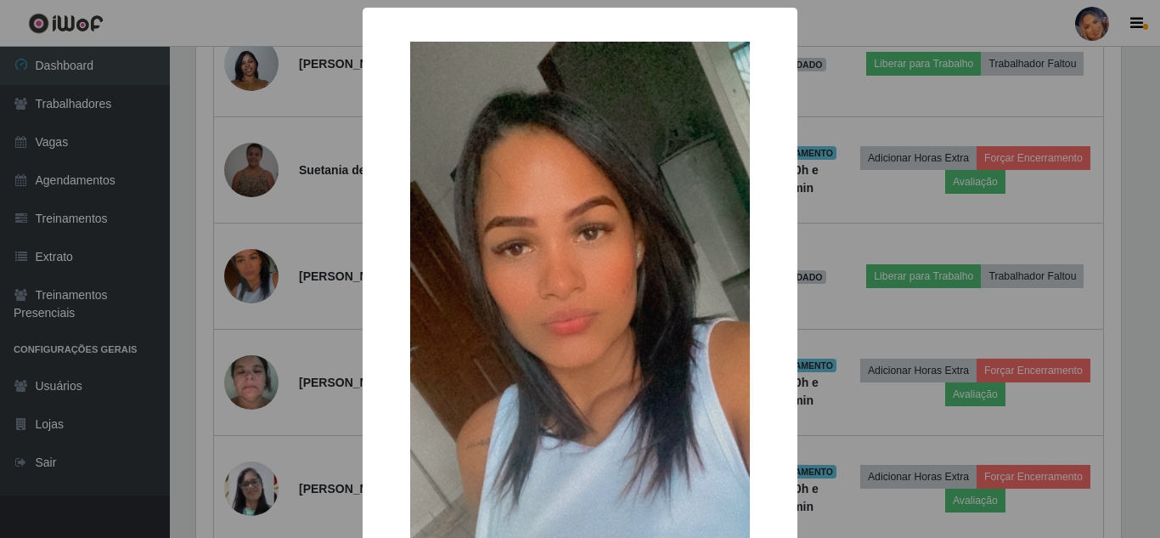
click at [1079, 282] on div "× OK Cancel" at bounding box center [580, 269] width 1160 height 538
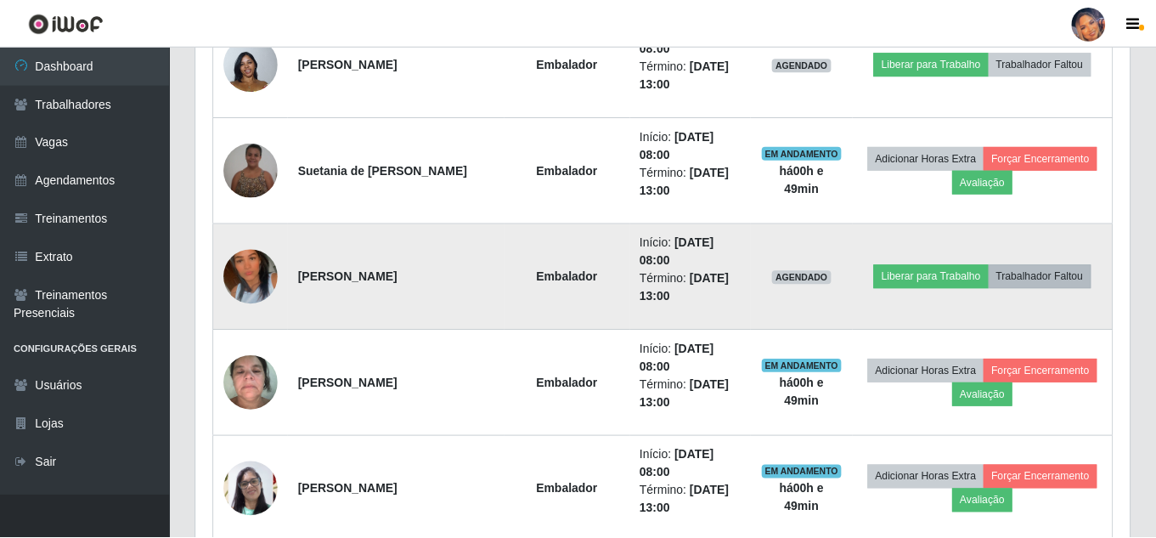
scroll to position [352, 933]
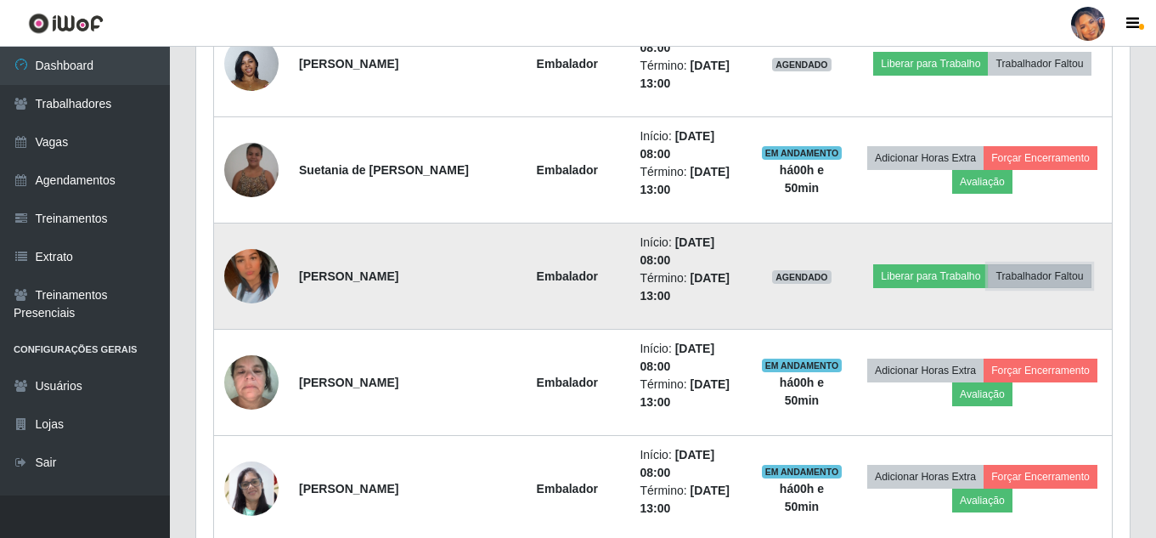
click at [1019, 269] on button "Trabalhador Faltou" at bounding box center [1039, 276] width 103 height 24
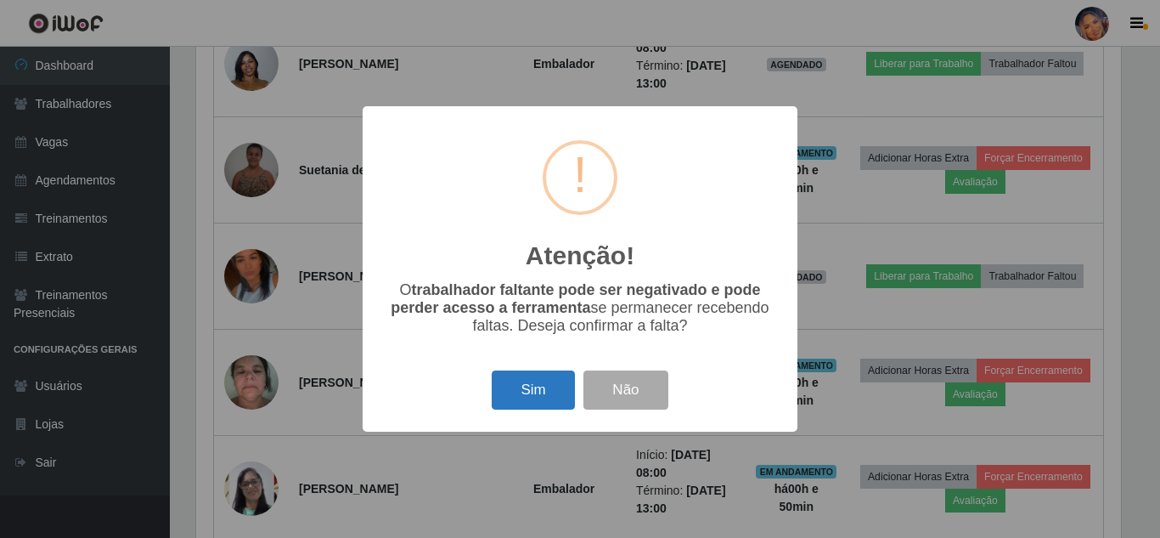
click at [538, 374] on button "Sim" at bounding box center [533, 390] width 82 height 40
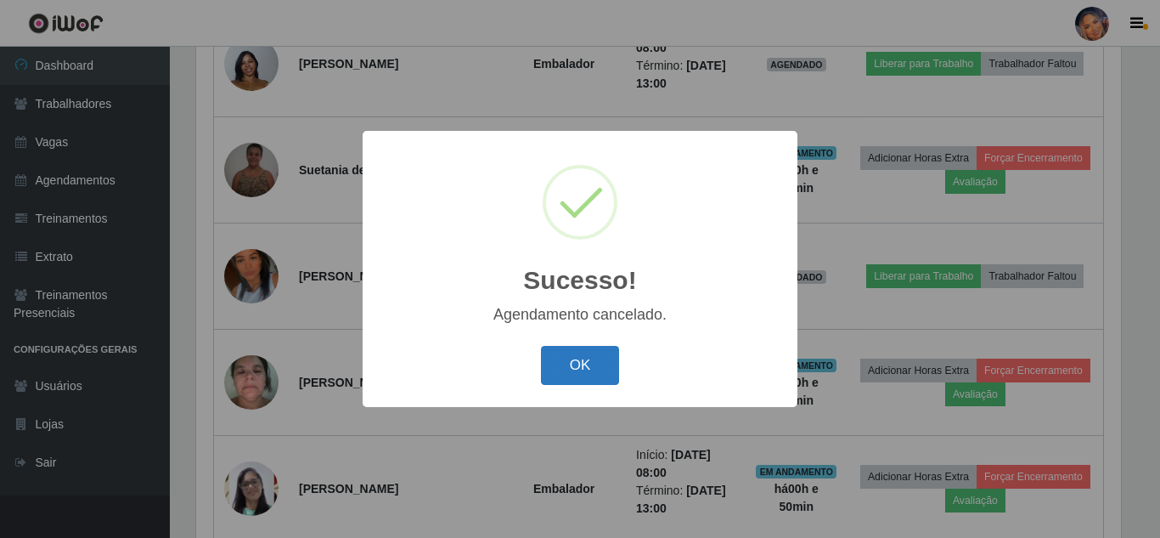
click at [599, 358] on button "OK" at bounding box center [580, 366] width 79 height 40
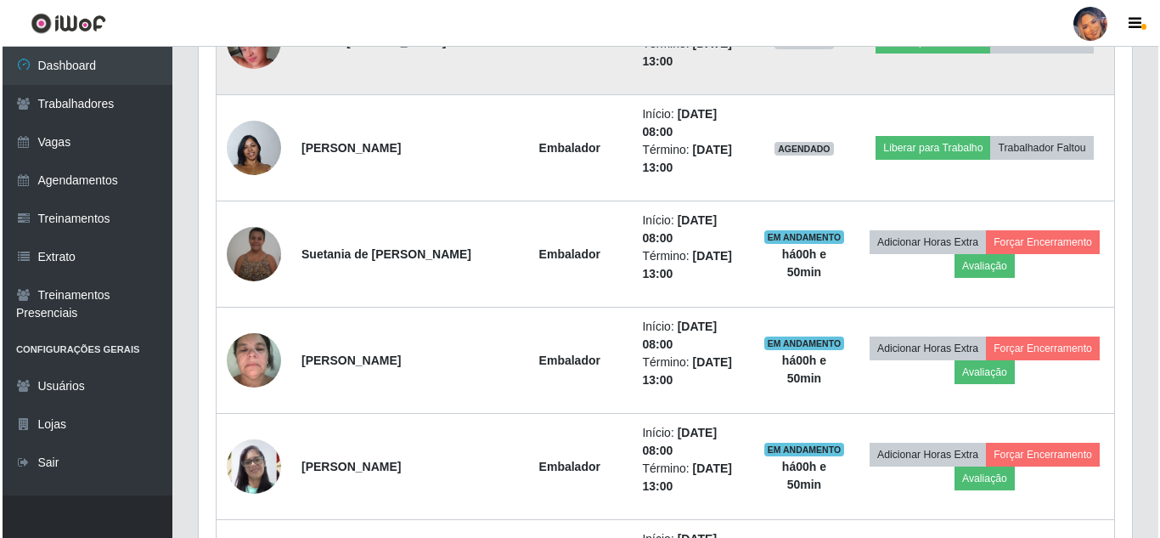
scroll to position [797, 0]
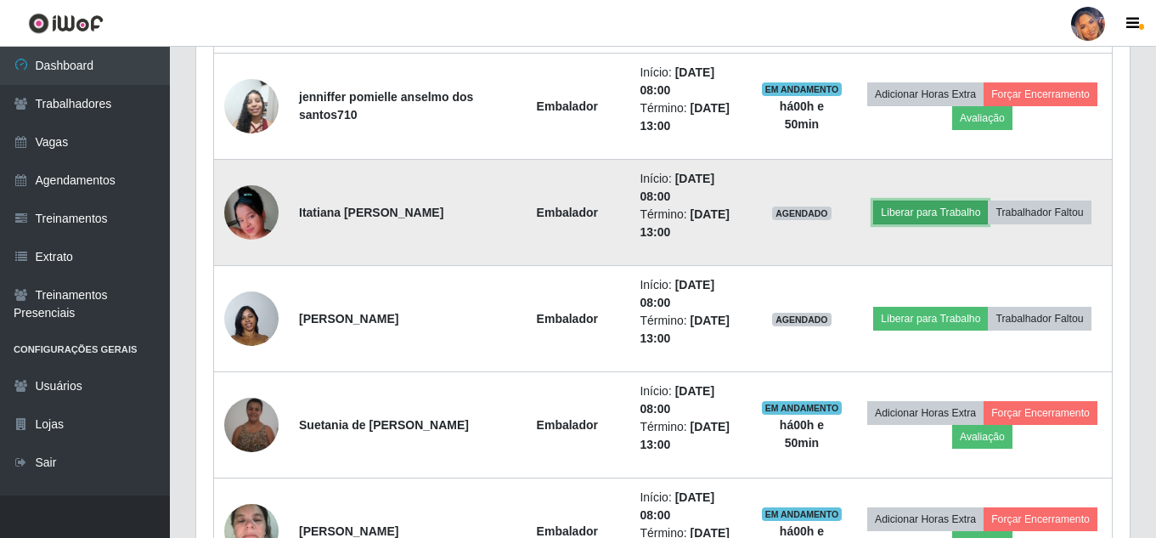
click at [928, 204] on button "Liberar para Trabalho" at bounding box center [930, 212] width 115 height 24
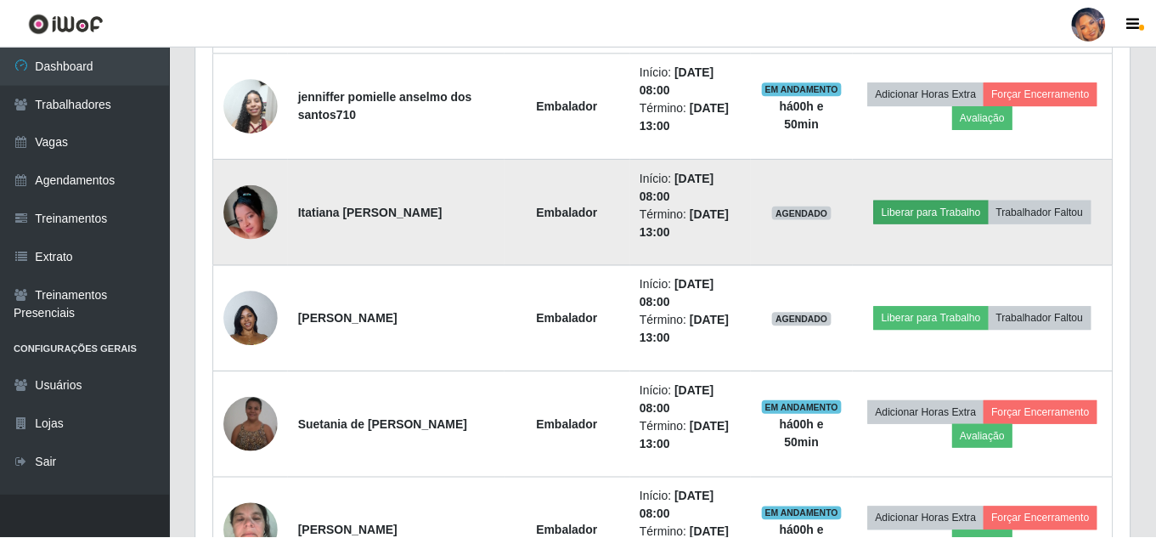
scroll to position [352, 925]
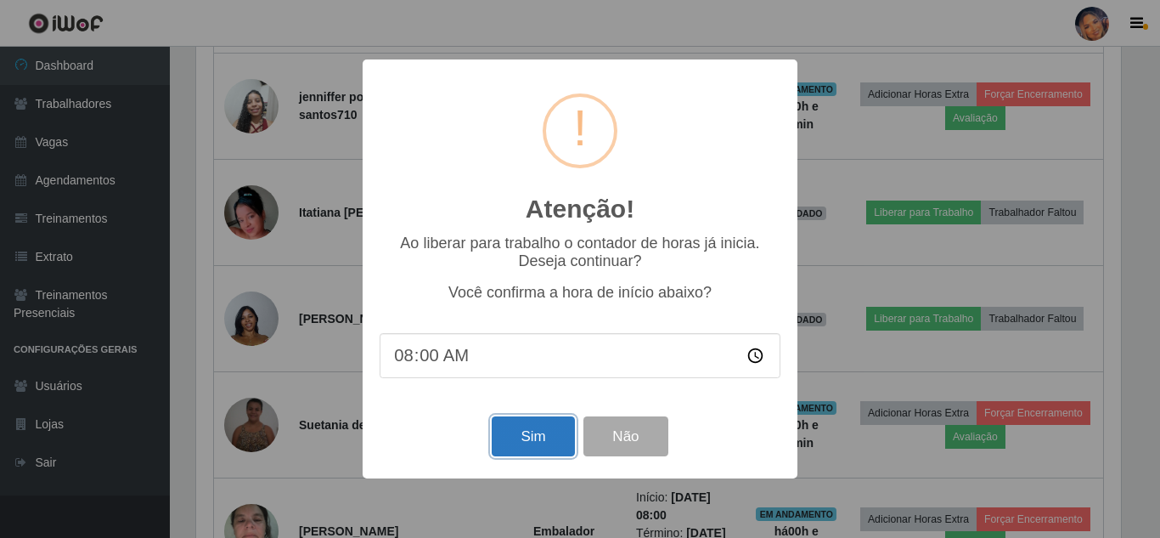
click at [549, 425] on button "Sim" at bounding box center [533, 436] width 82 height 40
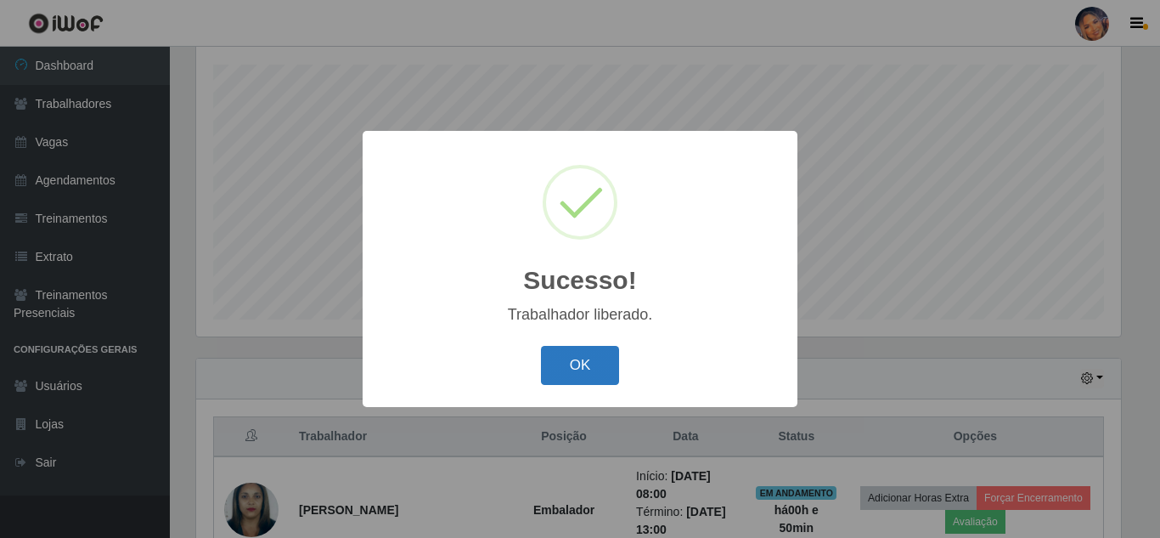
click at [592, 355] on button "OK" at bounding box center [580, 366] width 79 height 40
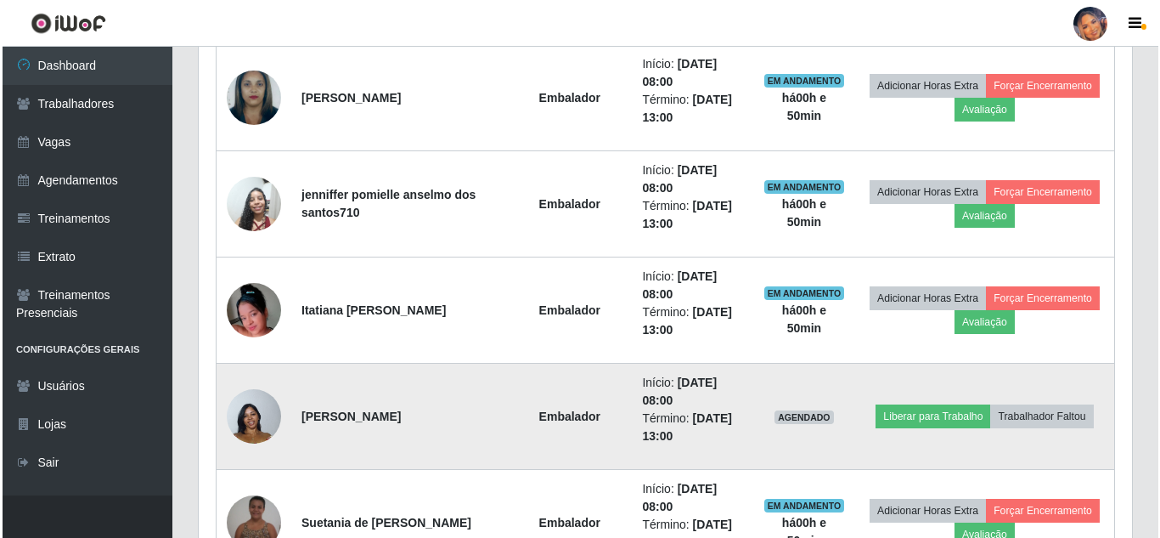
scroll to position [797, 0]
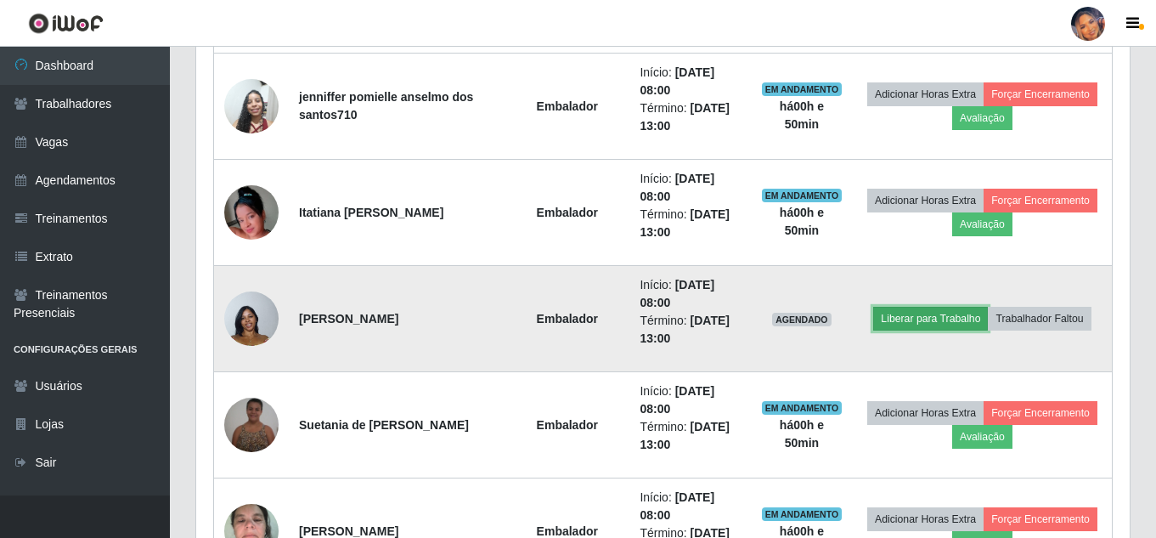
click at [928, 320] on button "Liberar para Trabalho" at bounding box center [930, 319] width 115 height 24
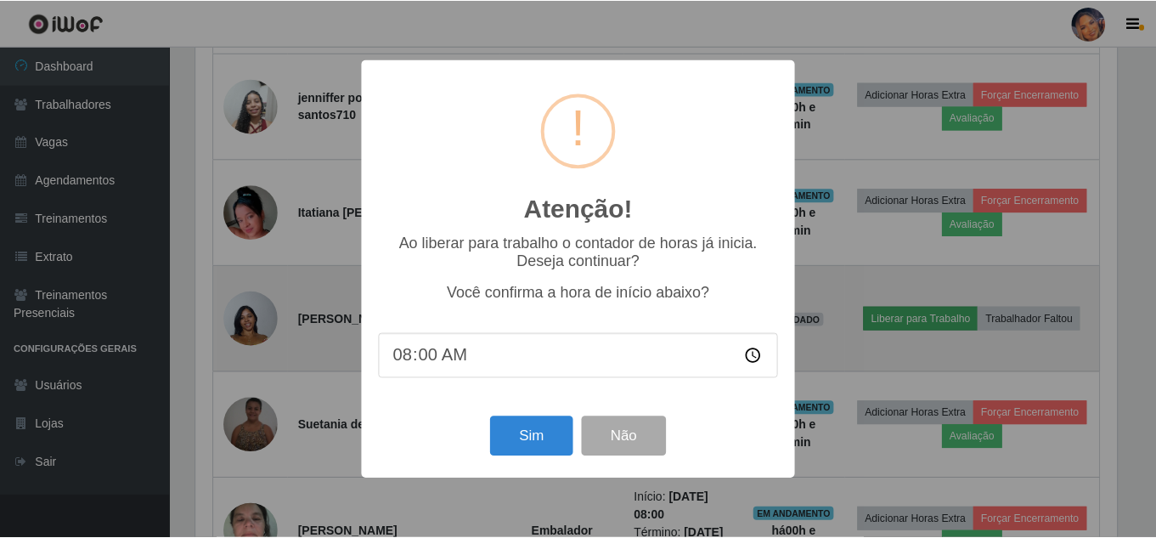
scroll to position [352, 925]
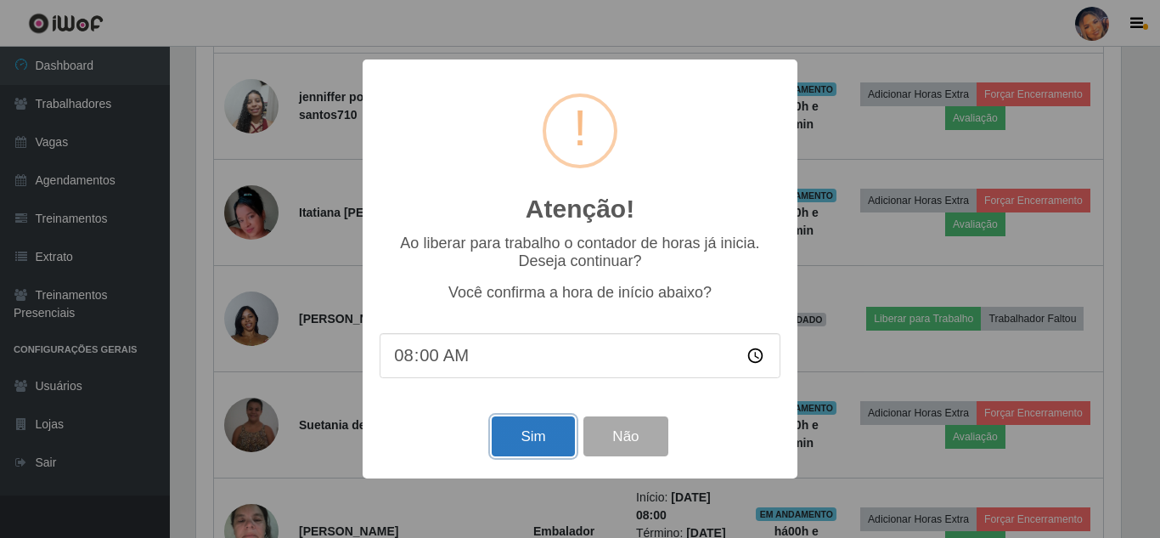
click at [546, 425] on button "Sim" at bounding box center [533, 436] width 82 height 40
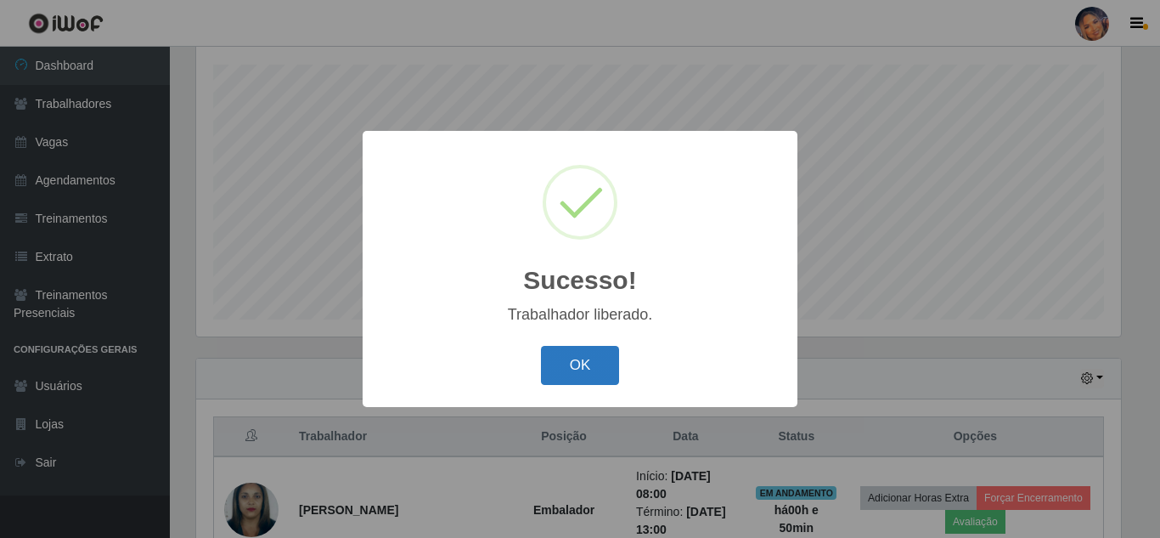
click at [599, 367] on button "OK" at bounding box center [580, 366] width 79 height 40
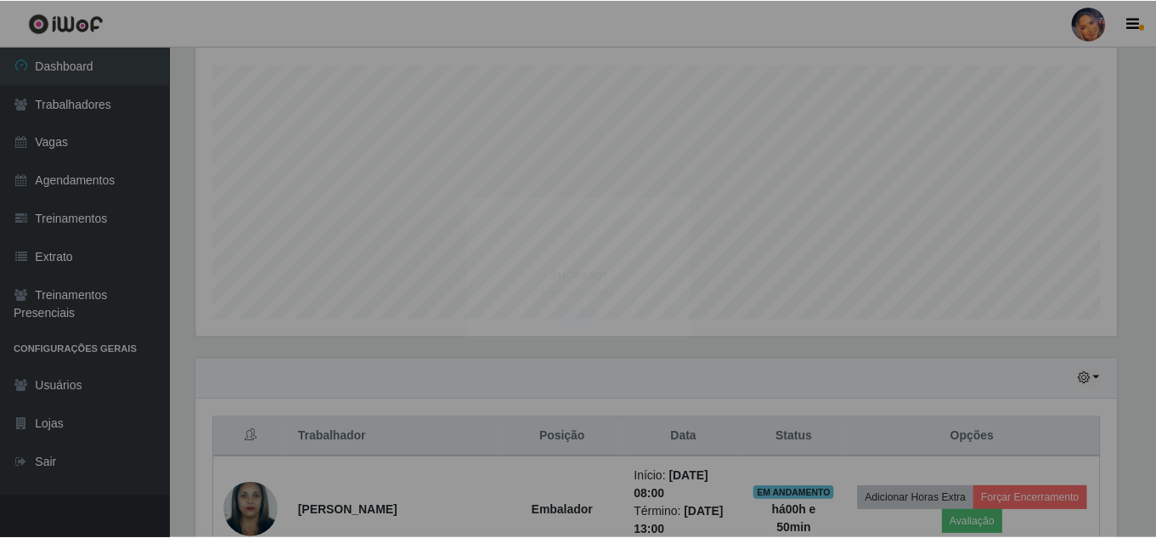
scroll to position [352, 933]
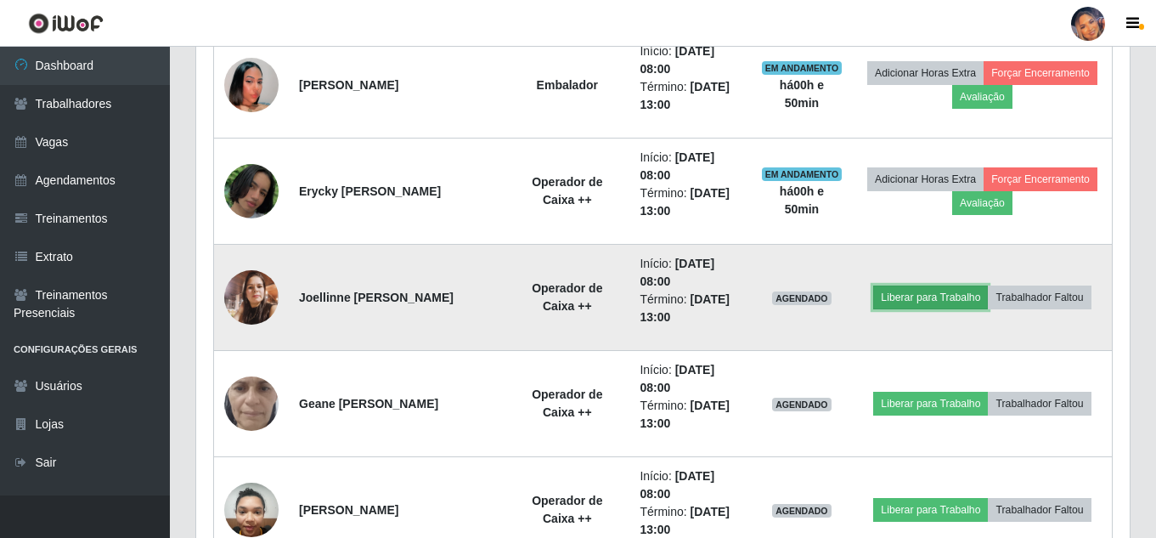
click at [926, 288] on button "Liberar para Trabalho" at bounding box center [930, 297] width 115 height 24
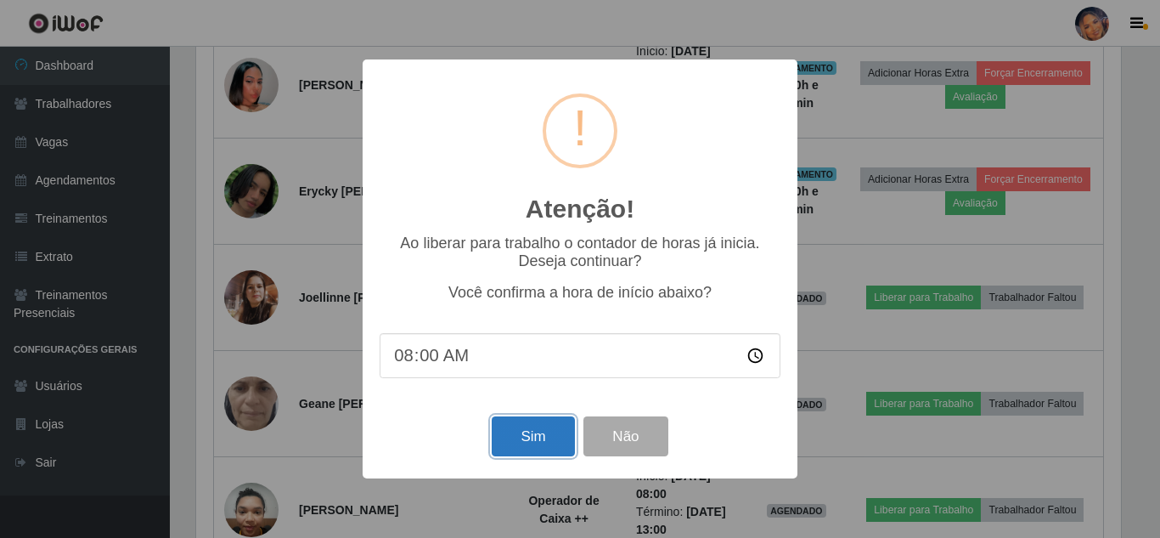
click at [538, 435] on button "Sim" at bounding box center [533, 436] width 82 height 40
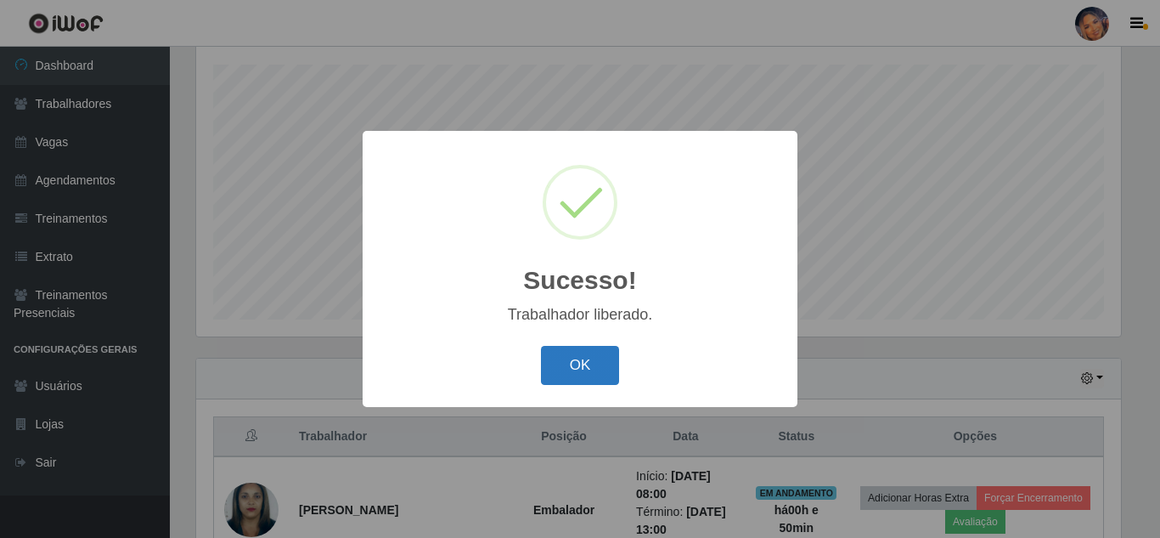
click at [572, 358] on button "OK" at bounding box center [580, 366] width 79 height 40
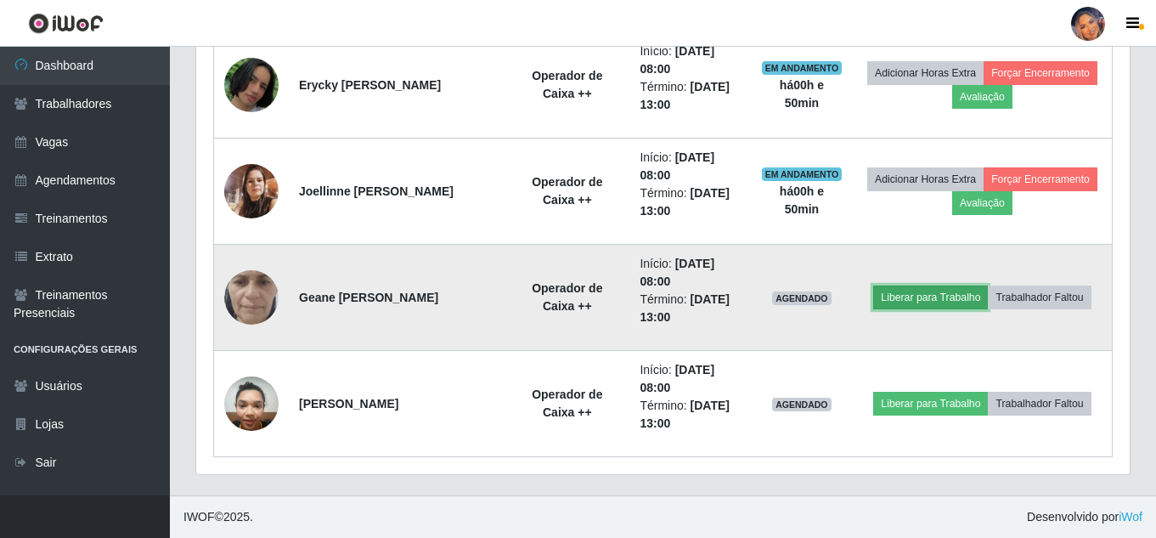
click at [941, 287] on button "Liberar para Trabalho" at bounding box center [930, 297] width 115 height 24
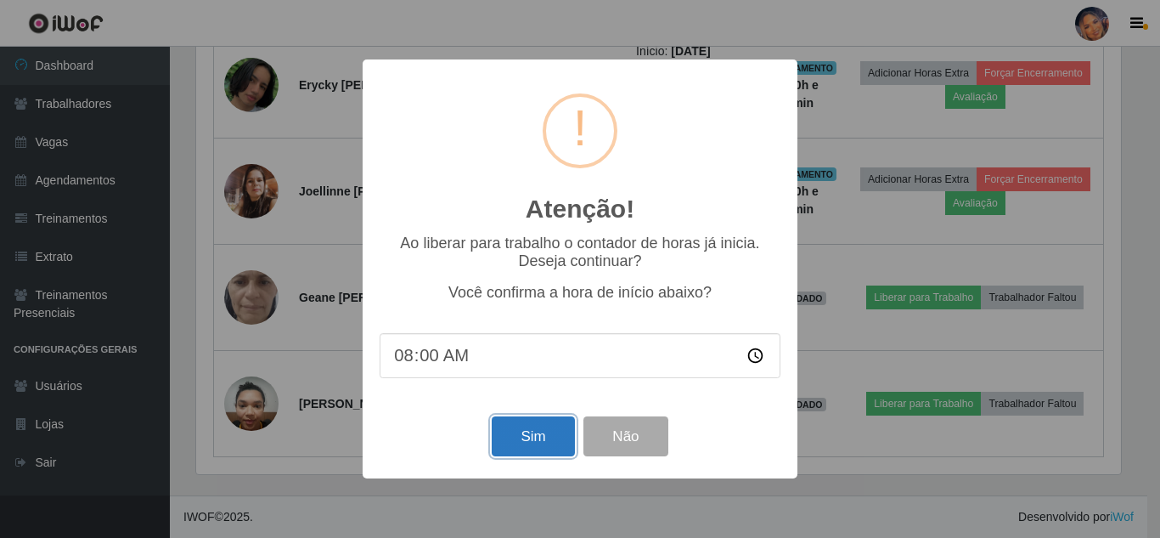
click at [543, 436] on button "Sim" at bounding box center [533, 436] width 82 height 40
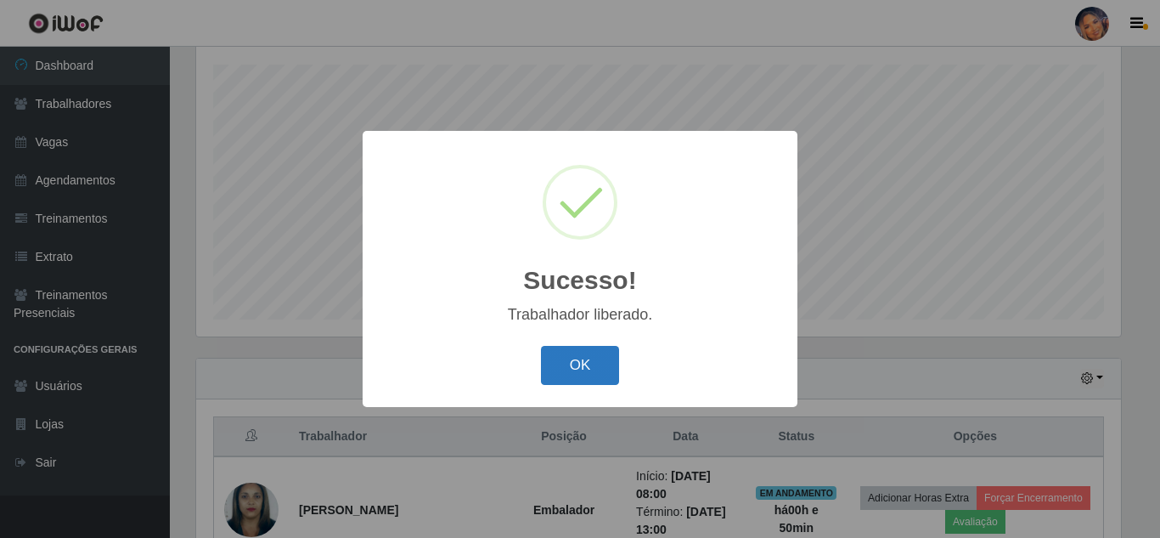
click at [557, 371] on button "OK" at bounding box center [580, 366] width 79 height 40
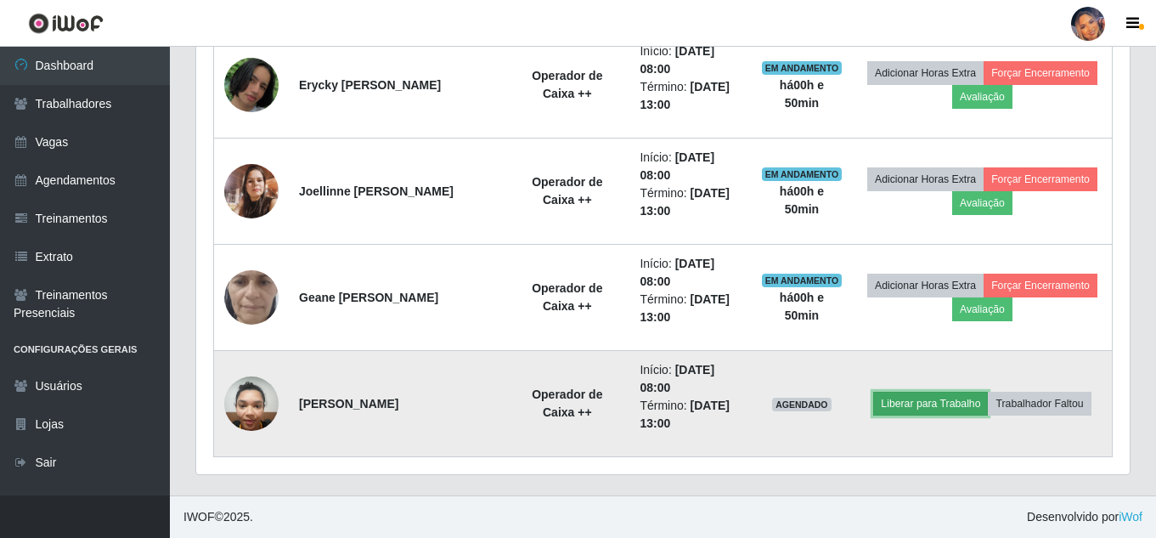
click at [914, 395] on button "Liberar para Trabalho" at bounding box center [930, 403] width 115 height 24
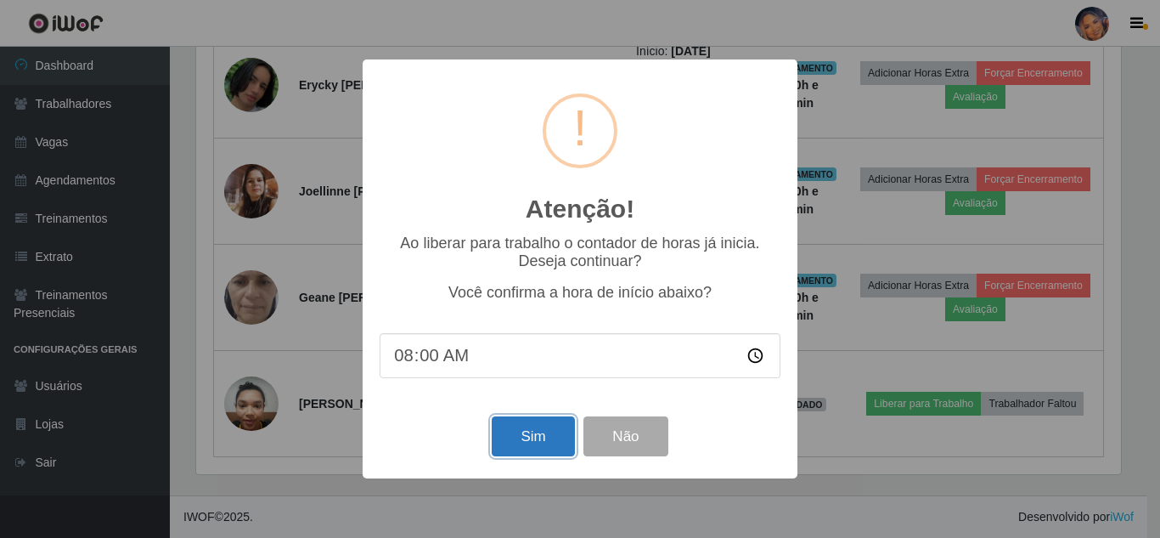
click at [539, 432] on button "Sim" at bounding box center [533, 436] width 82 height 40
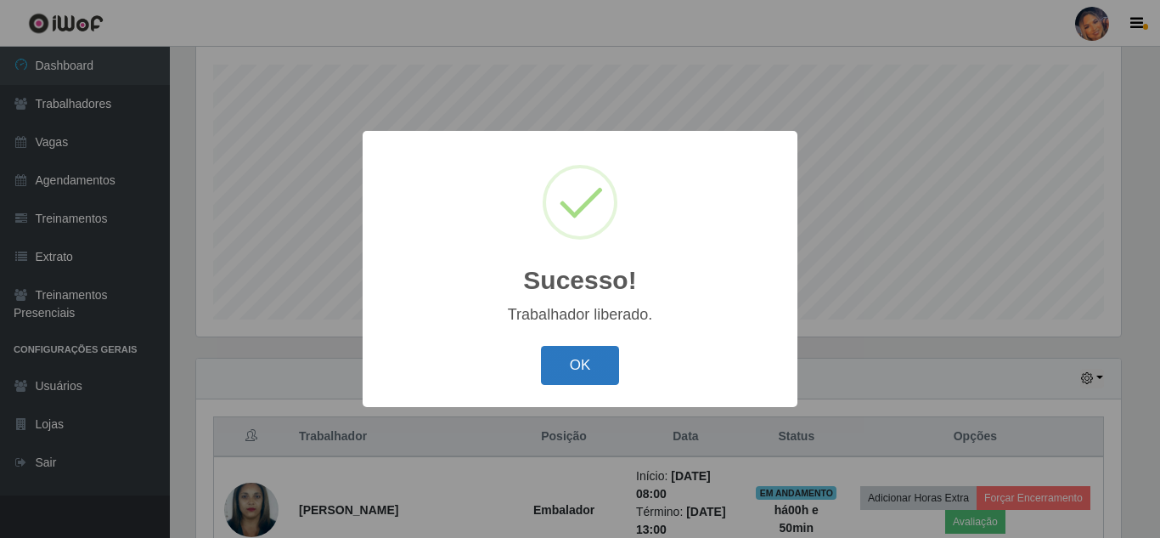
click at [578, 359] on button "OK" at bounding box center [580, 366] width 79 height 40
